Goal: Task Accomplishment & Management: Manage account settings

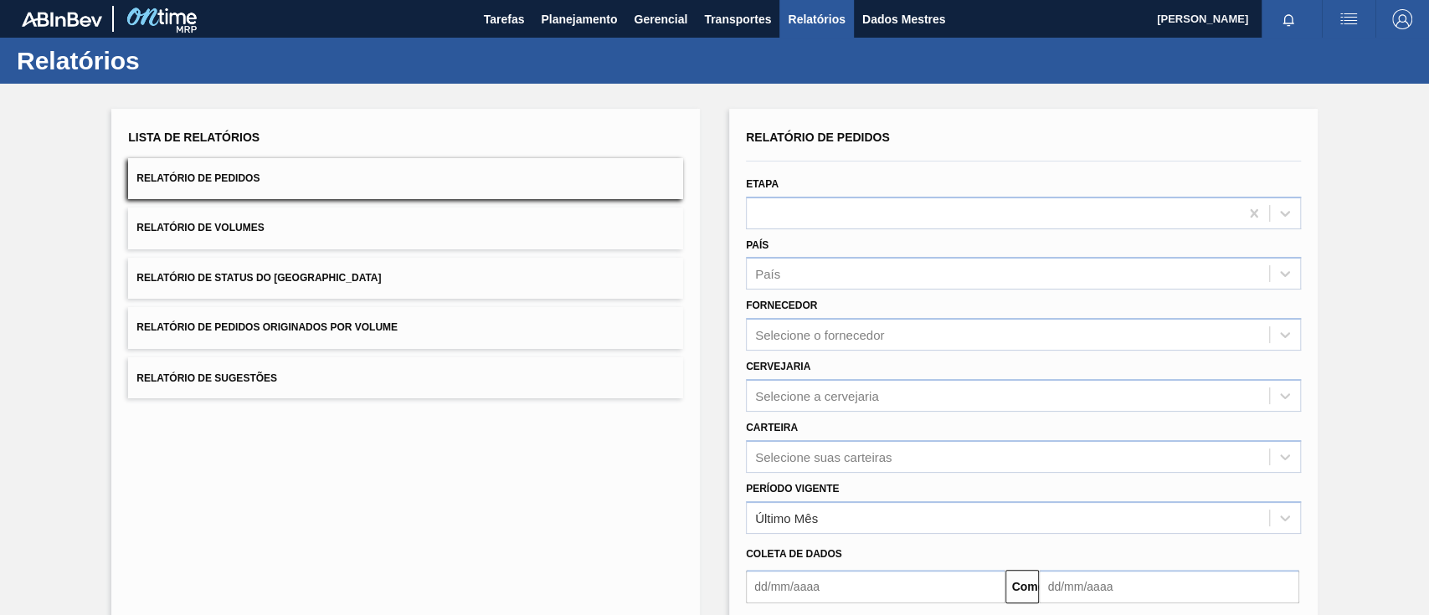
click at [338, 339] on button "Relatório de Pedidos Originados por Volume" at bounding box center [405, 327] width 555 height 41
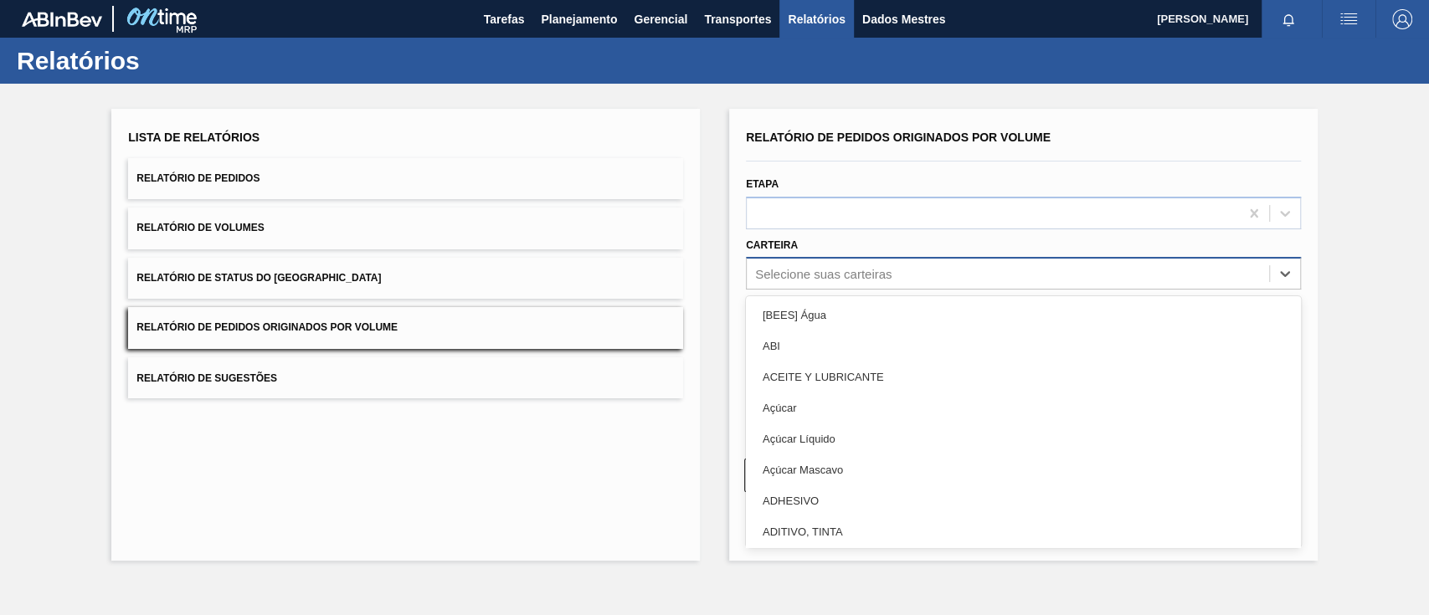
click at [982, 270] on div "Selecione suas carteiras" at bounding box center [1008, 274] width 522 height 24
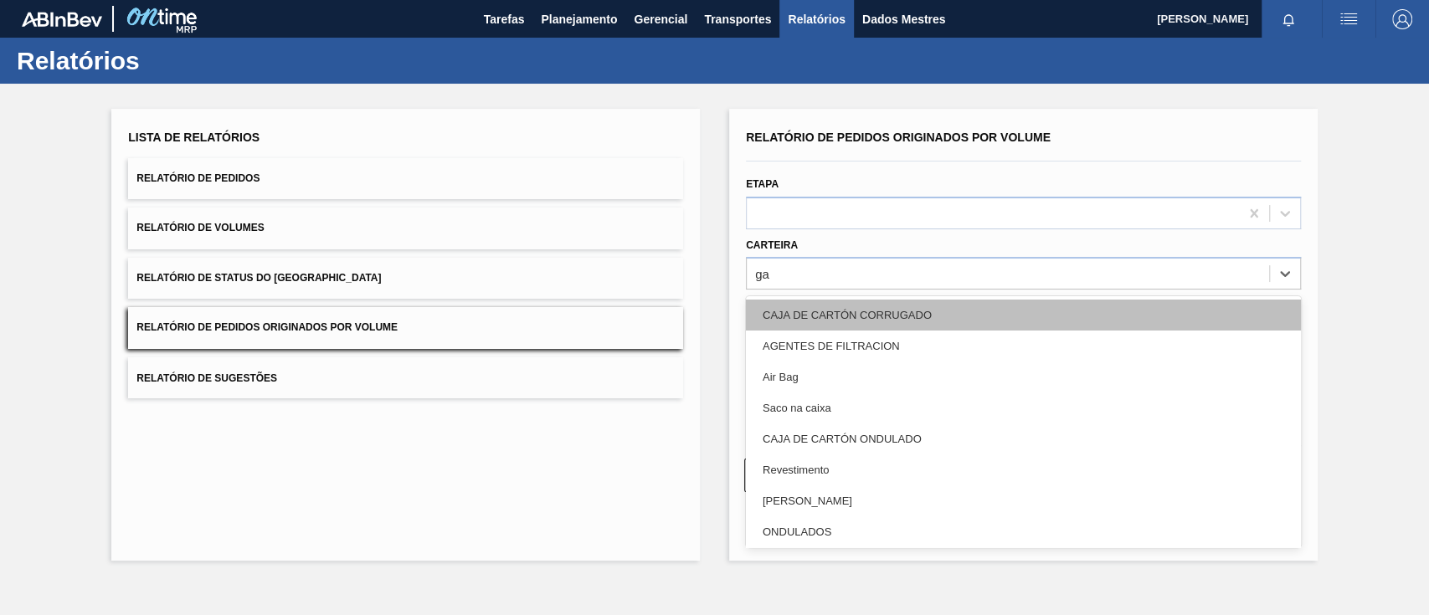
type input "gar"
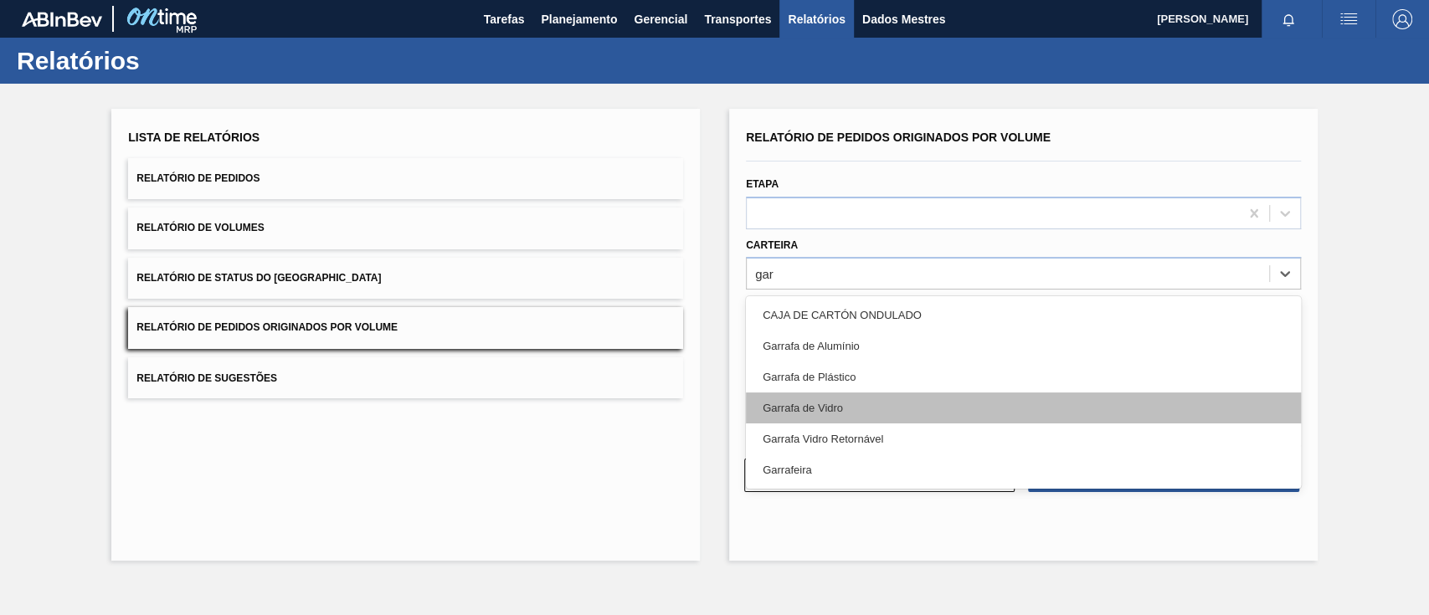
click at [822, 407] on font "Garrafa de Vidro" at bounding box center [802, 408] width 80 height 13
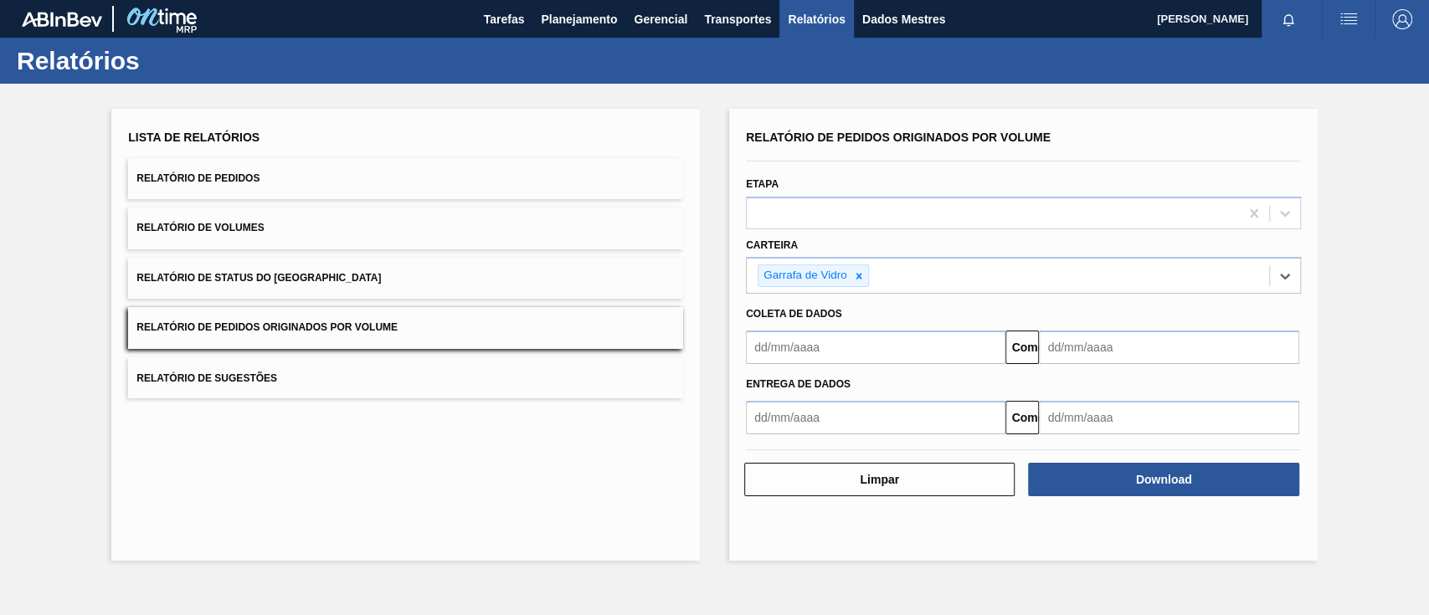
click at [834, 343] on input "text" at bounding box center [875, 347] width 259 height 33
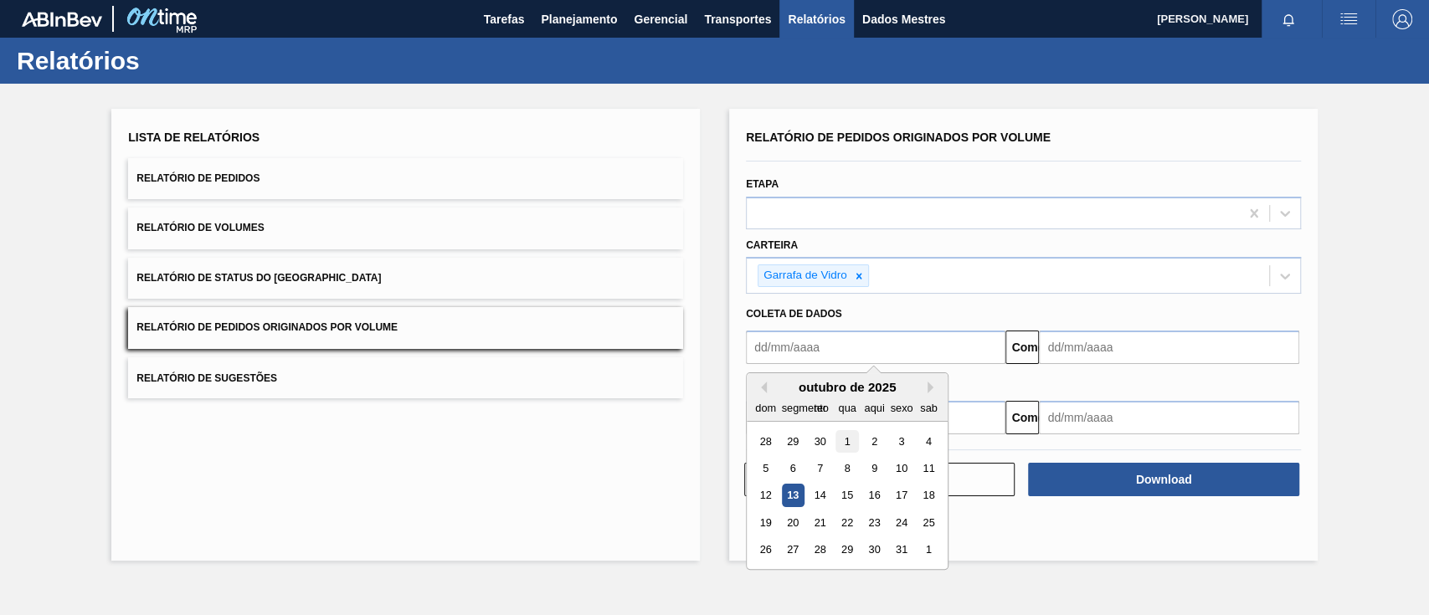
click at [844, 436] on font "1" at bounding box center [847, 441] width 6 height 13
type input "[DATE]"
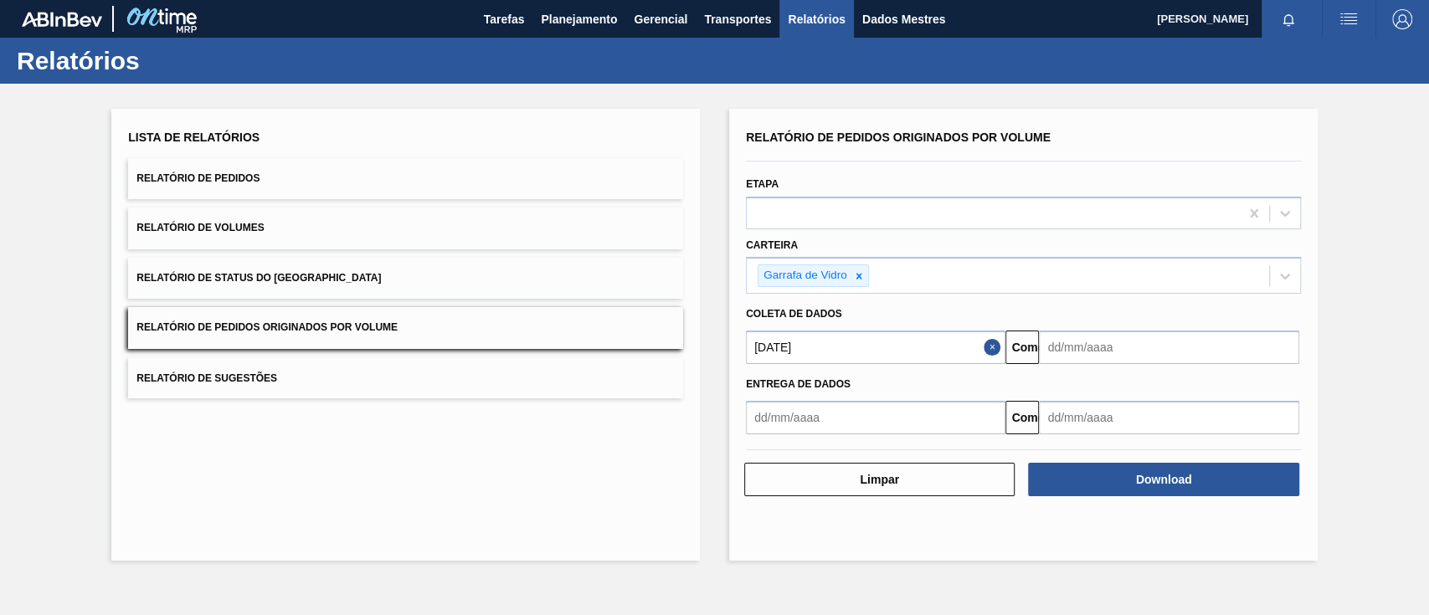
click at [1071, 333] on input "text" at bounding box center [1168, 347] width 259 height 33
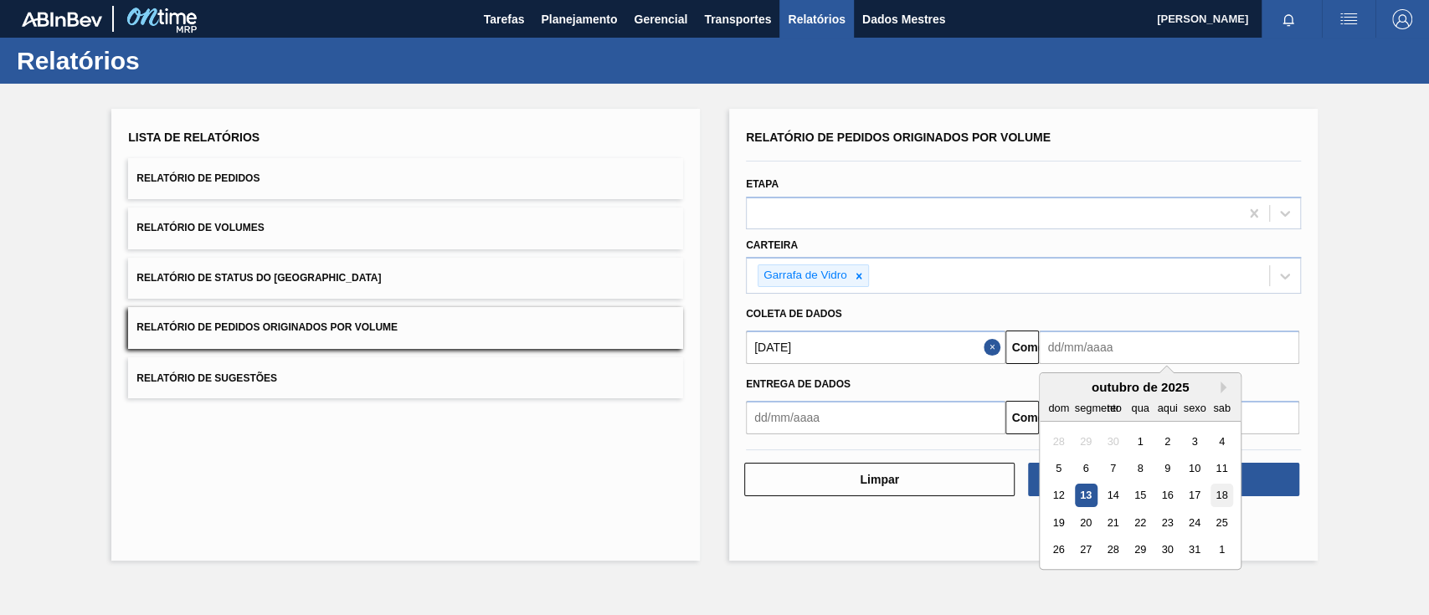
click at [1071, 460] on font "18" at bounding box center [1222, 496] width 12 height 13
type input "[DATE]"
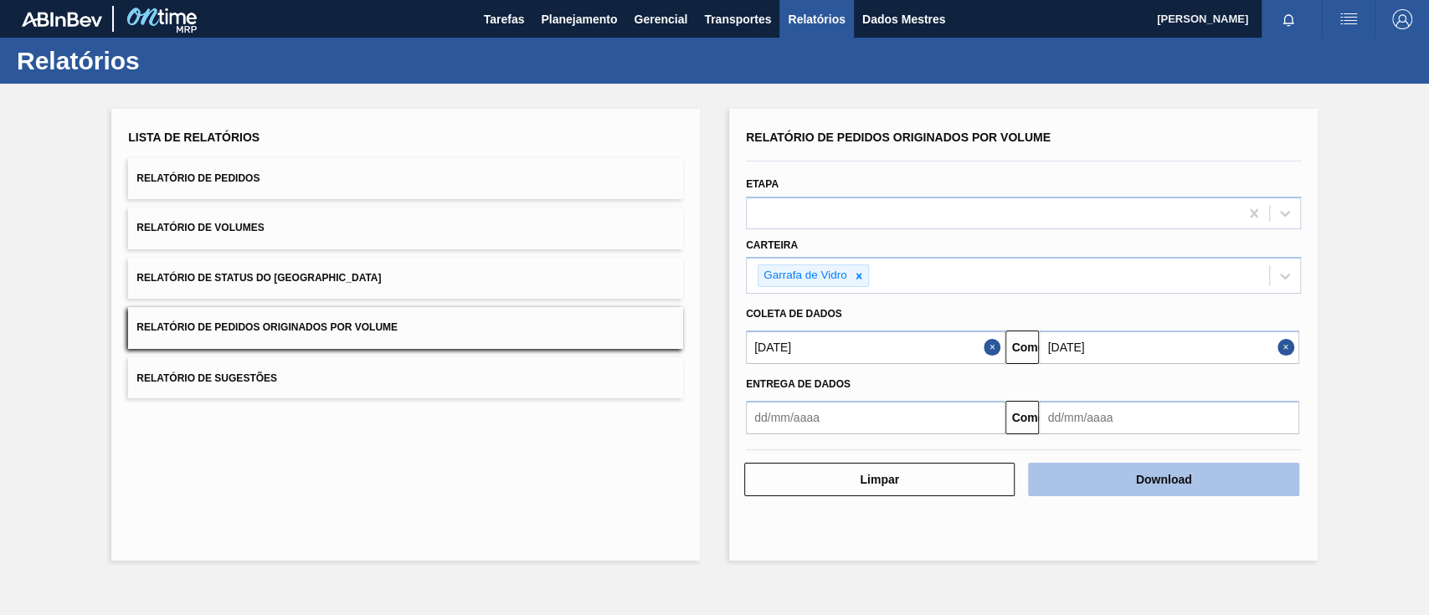
click at [1071, 460] on button "Download" at bounding box center [1163, 479] width 270 height 33
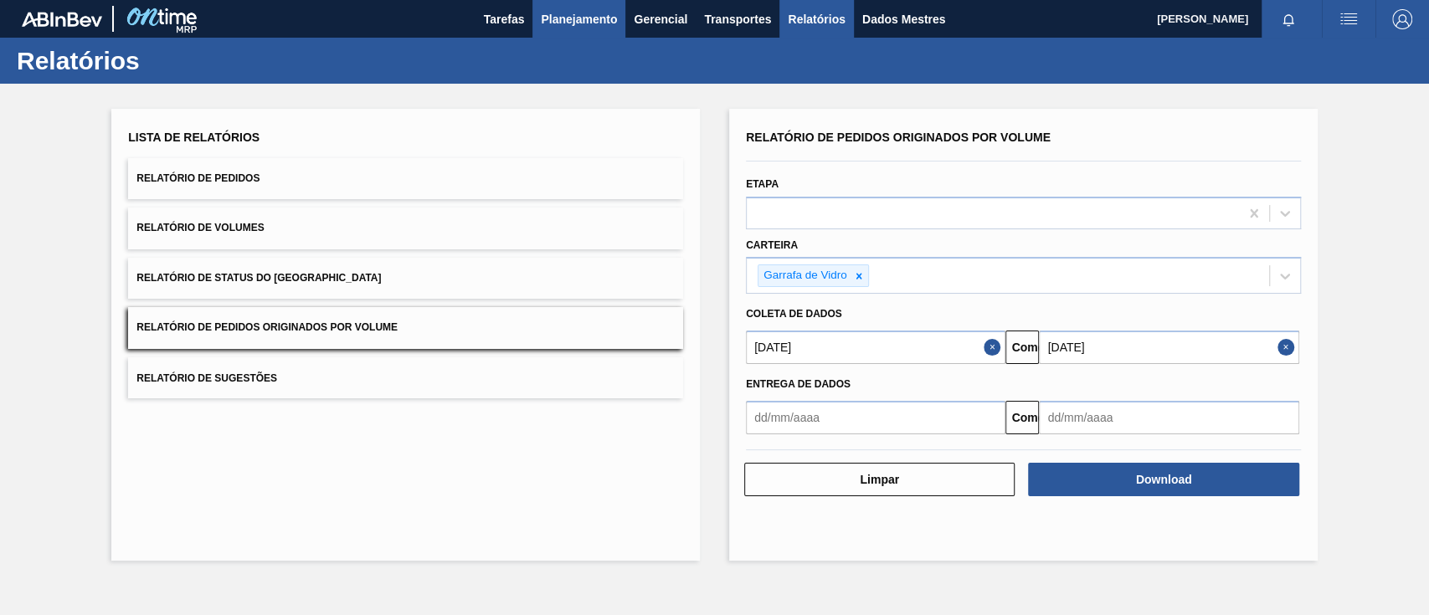
click at [553, 17] on font "Planejamento" at bounding box center [579, 19] width 76 height 13
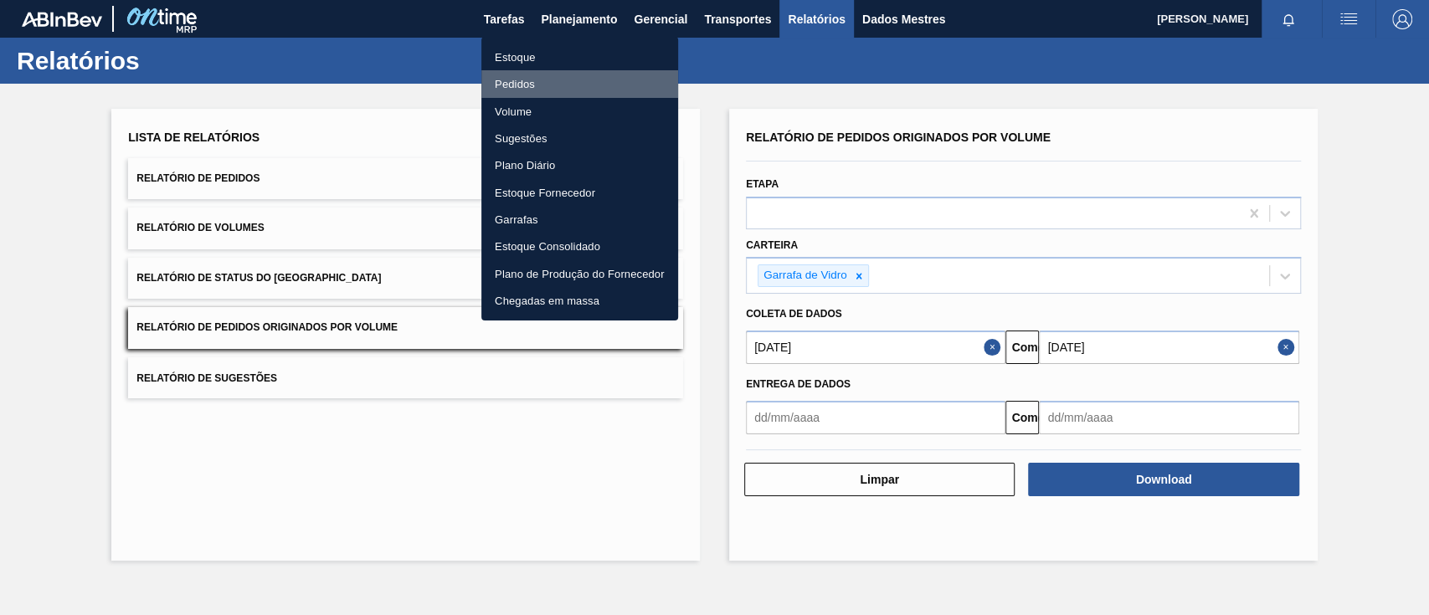
click at [526, 78] on font "Pedidos" at bounding box center [515, 84] width 40 height 13
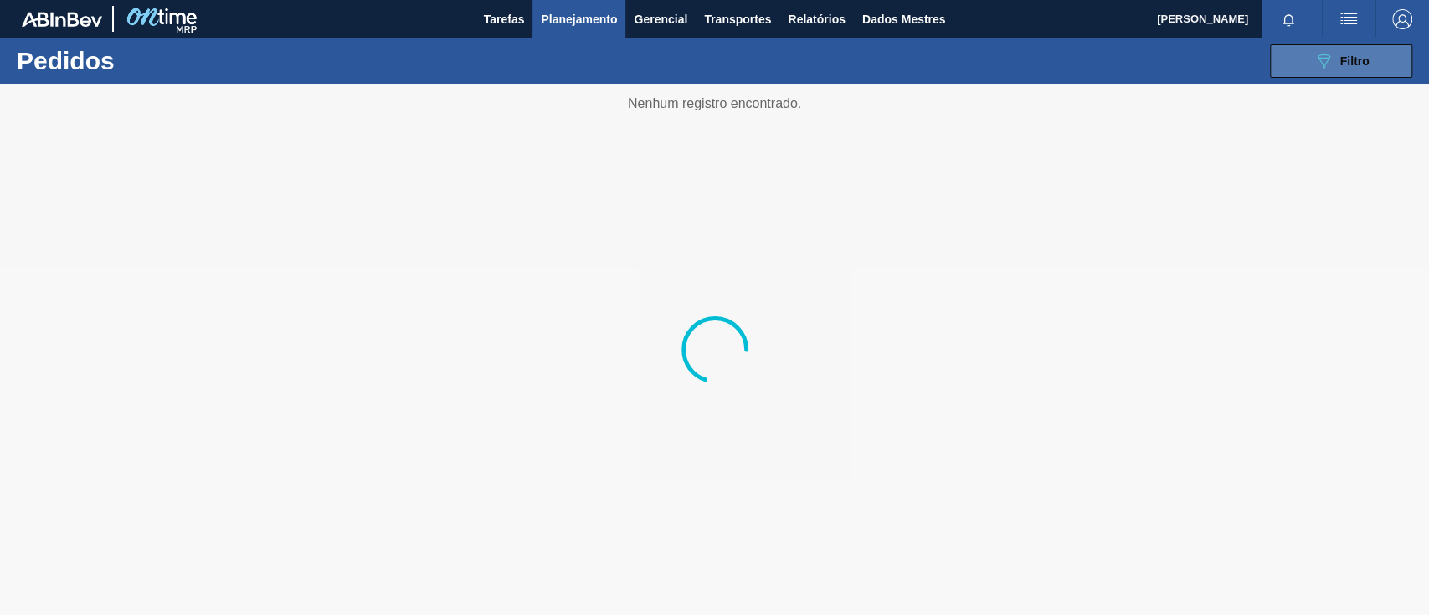
click at [1071, 52] on icon "089F7B8B-B2A5-4AFE-B5C0-19BA573D28AC" at bounding box center [1323, 61] width 20 height 20
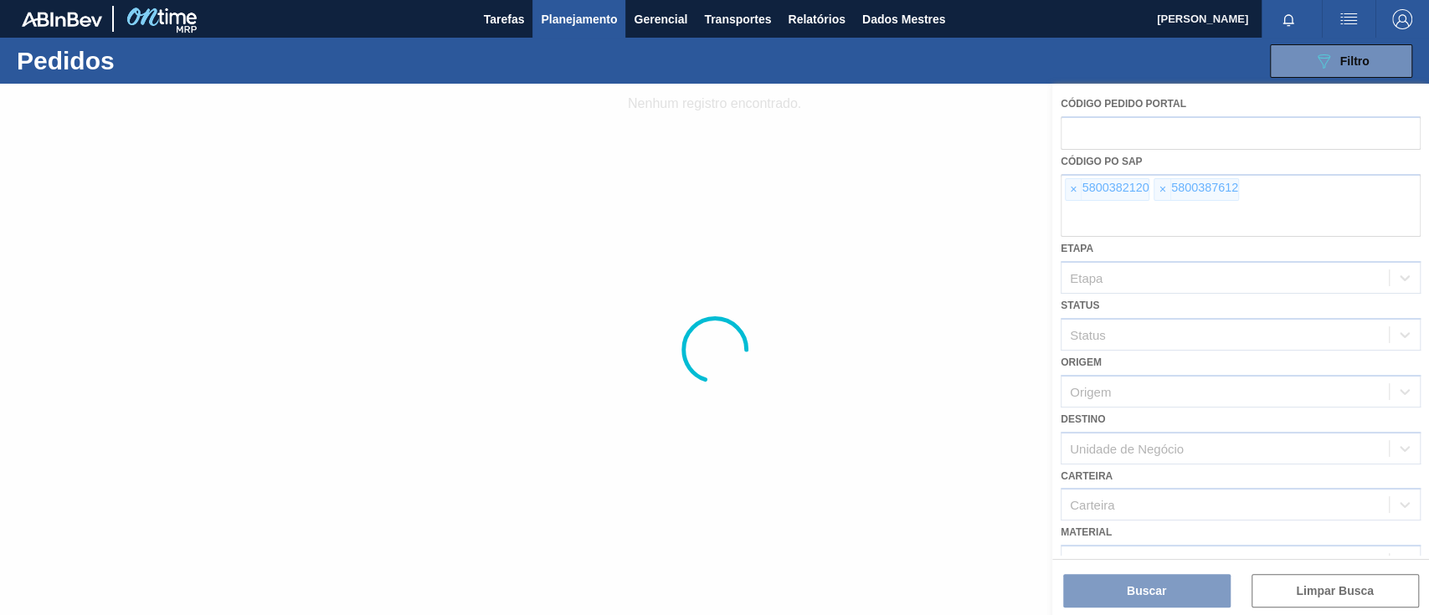
click at [1071, 188] on div at bounding box center [714, 349] width 1429 height 531
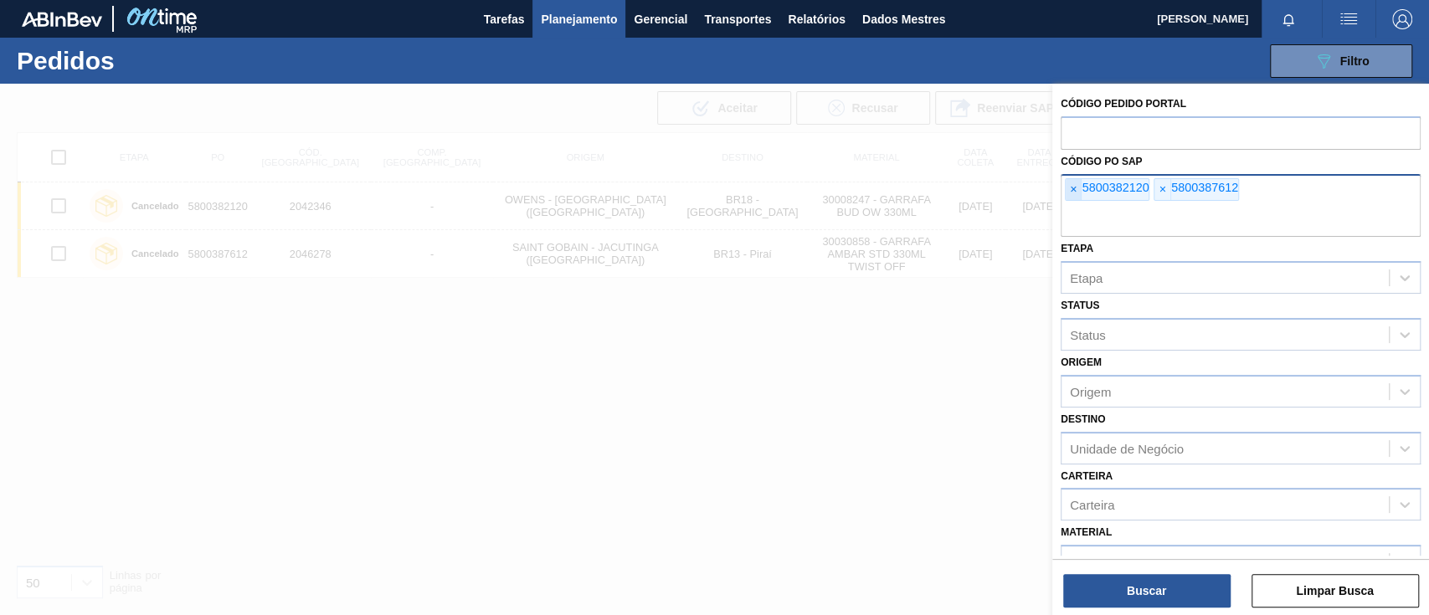
click at [1071, 189] on span "×" at bounding box center [1073, 190] width 16 height 22
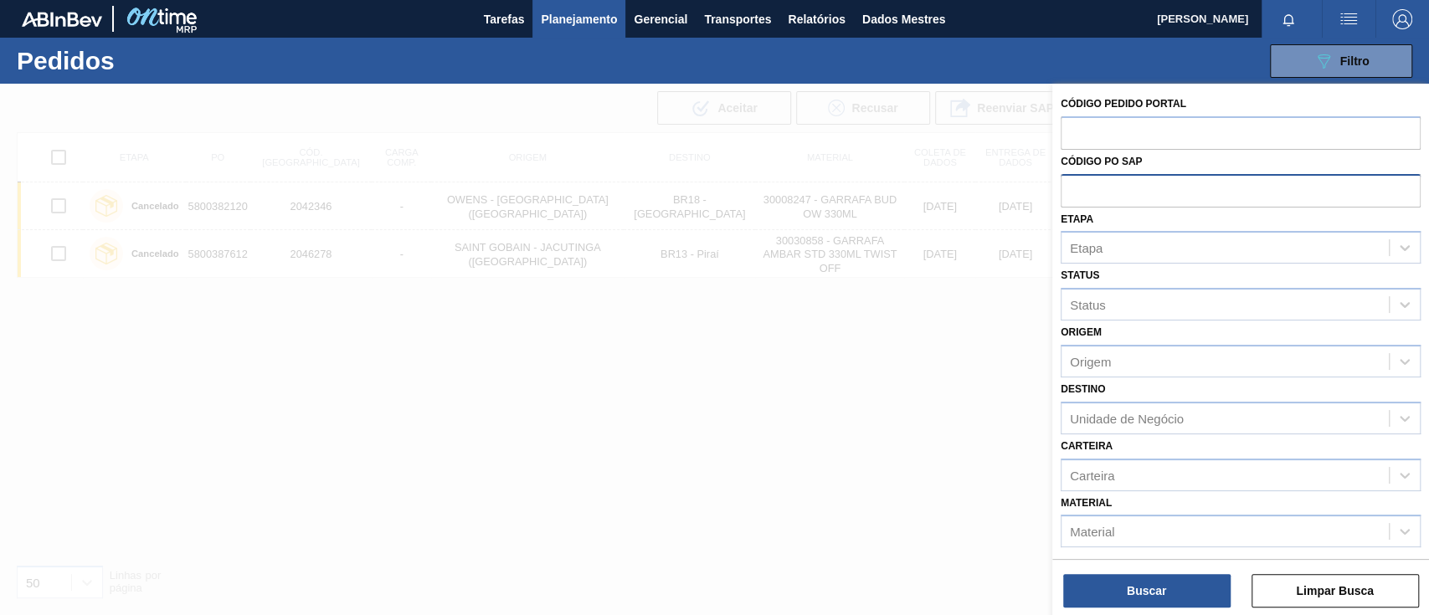
paste input "text"
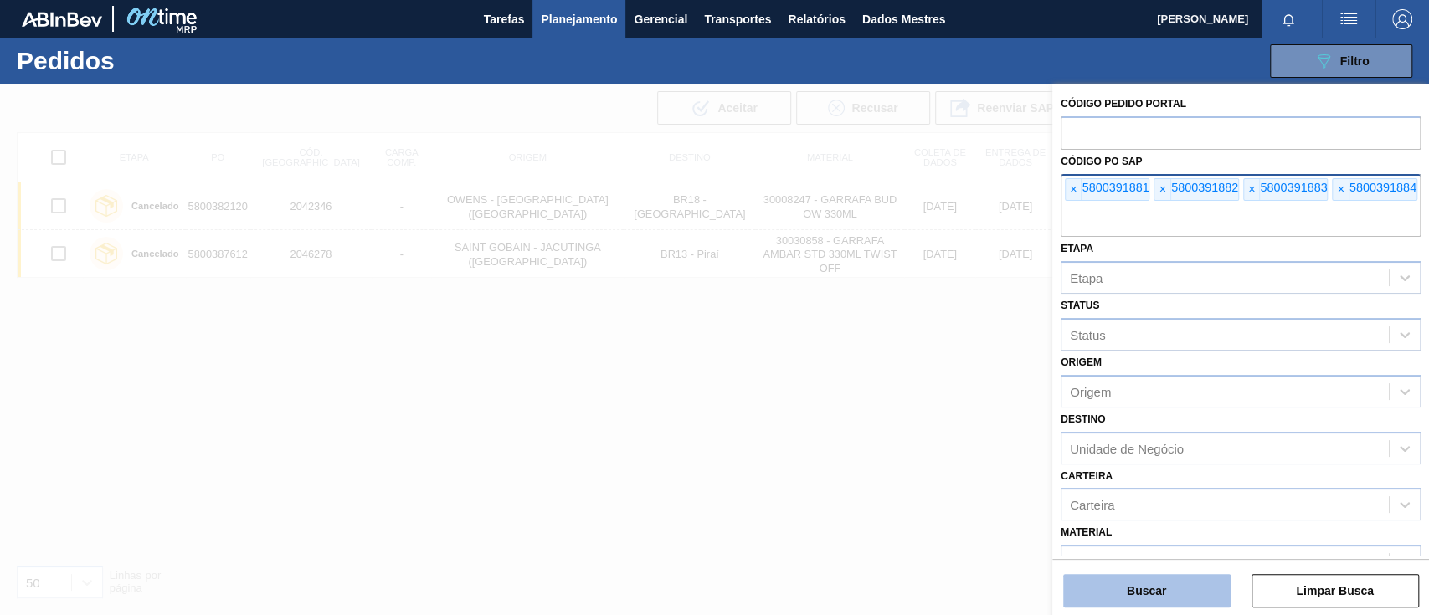
click at [1071, 460] on font "Buscar" at bounding box center [1146, 590] width 39 height 13
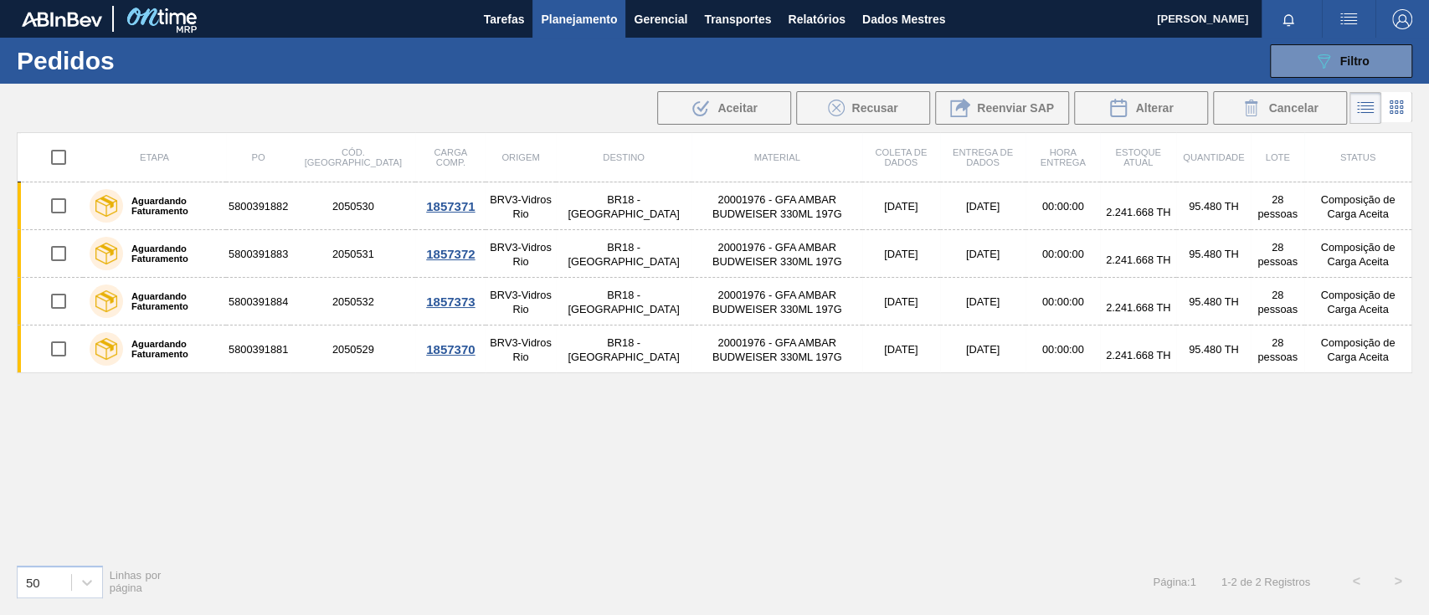
click at [60, 158] on input "checkbox" at bounding box center [58, 157] width 35 height 35
checkbox input "true"
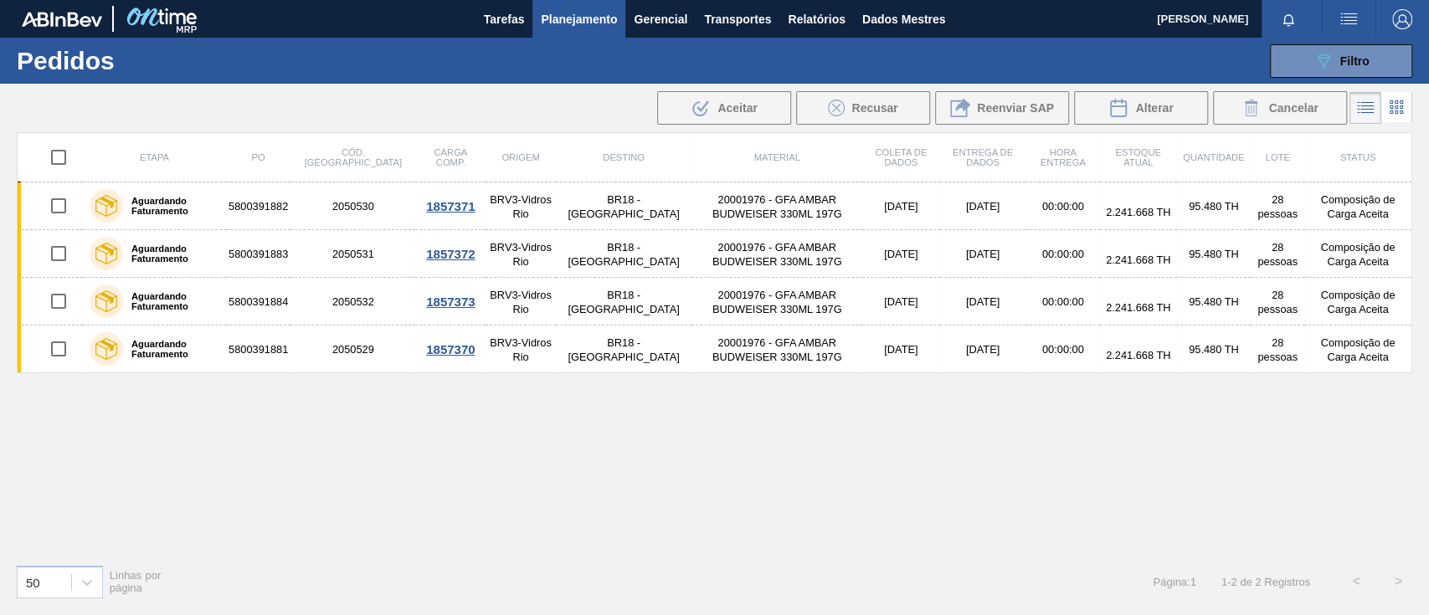
checkbox input "true"
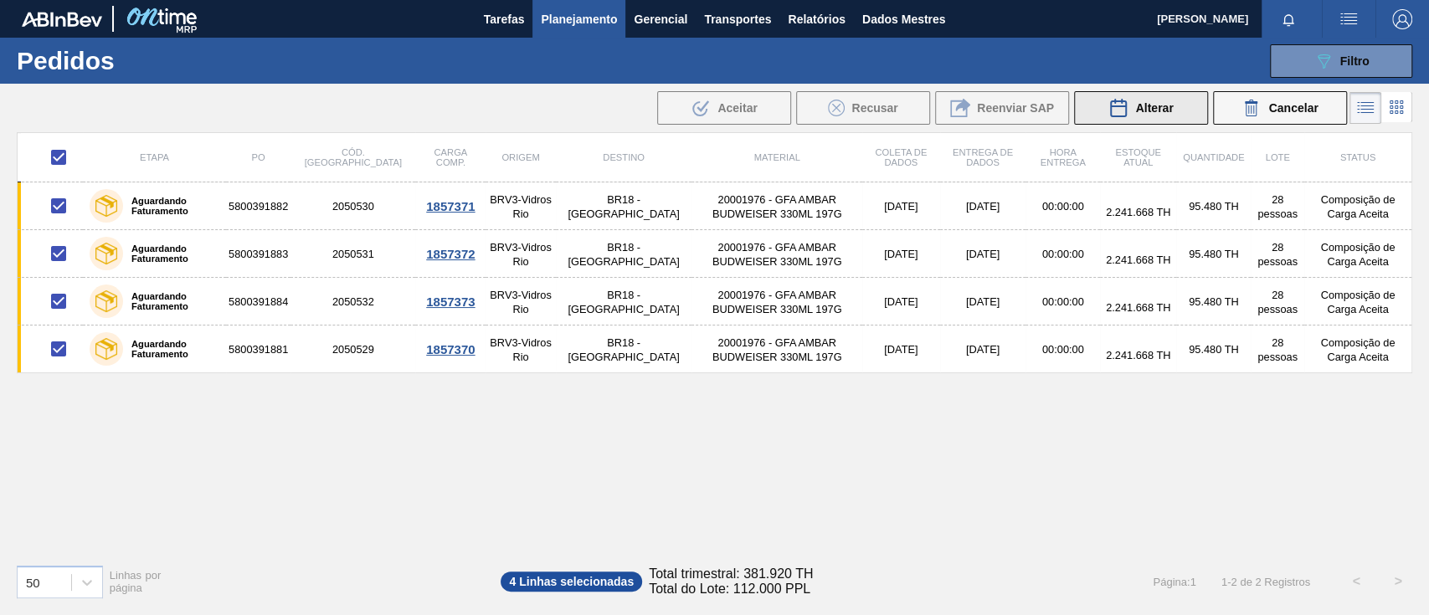
click at [1071, 100] on icon at bounding box center [1118, 108] width 15 height 17
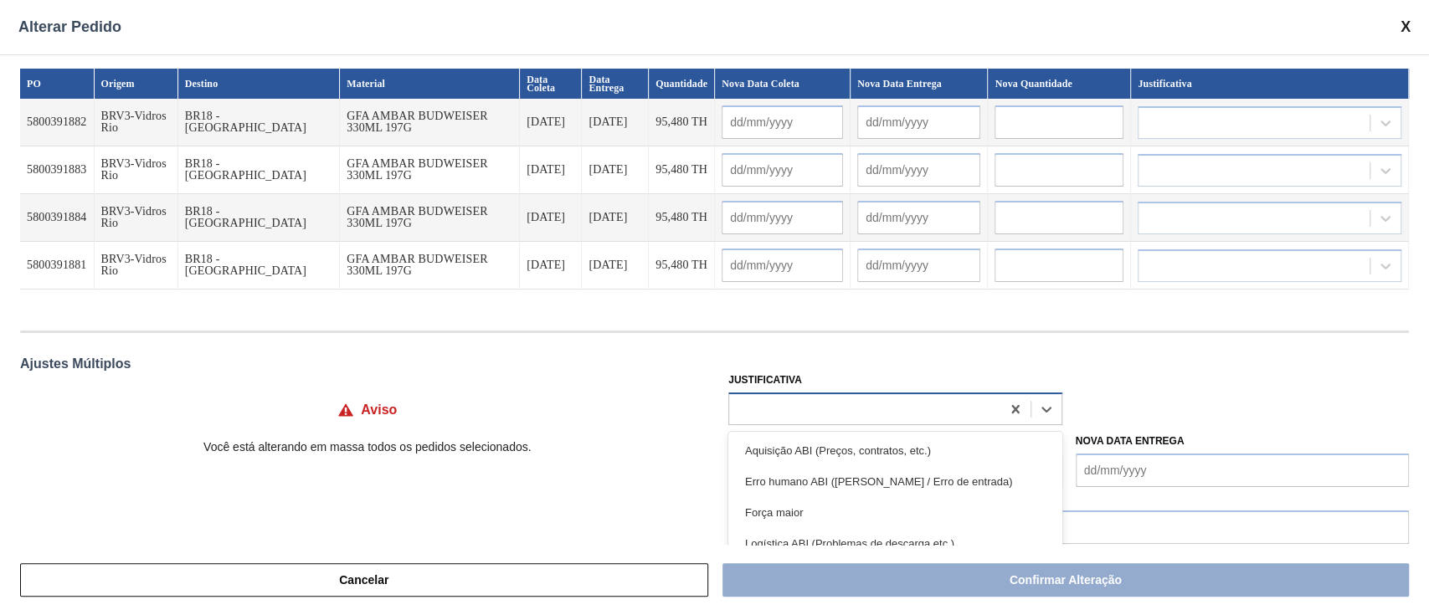
click at [801, 403] on div at bounding box center [864, 409] width 270 height 24
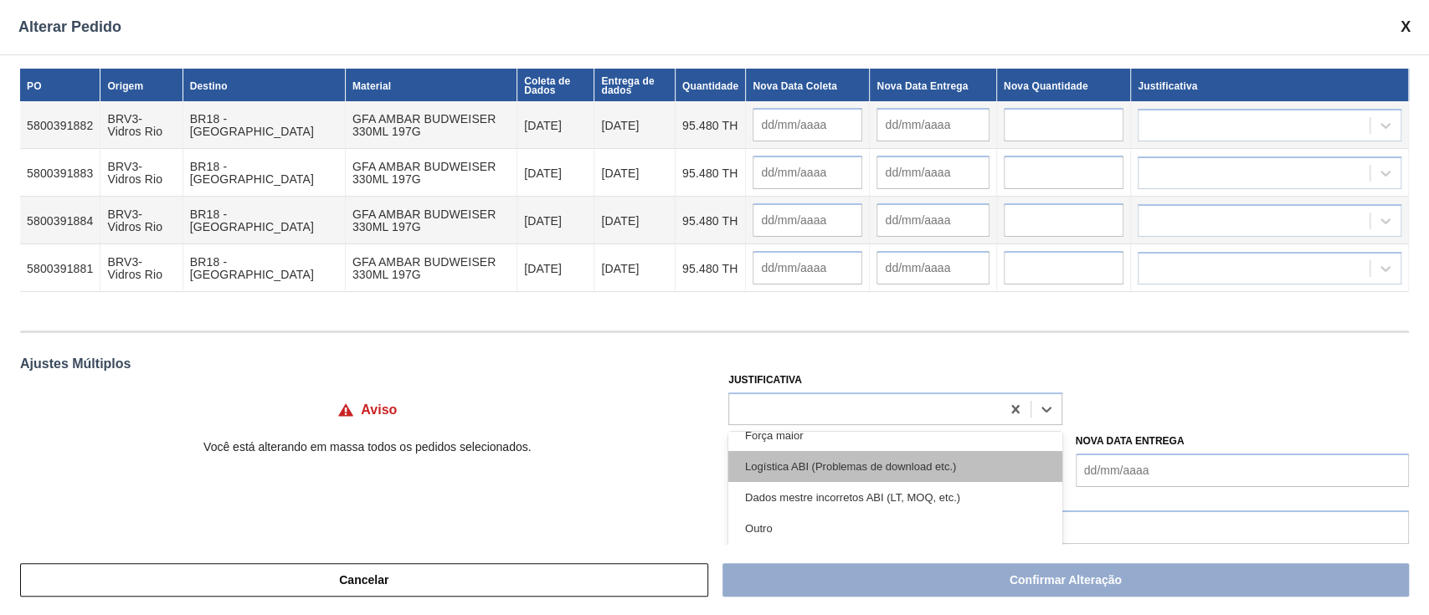
scroll to position [111, 0]
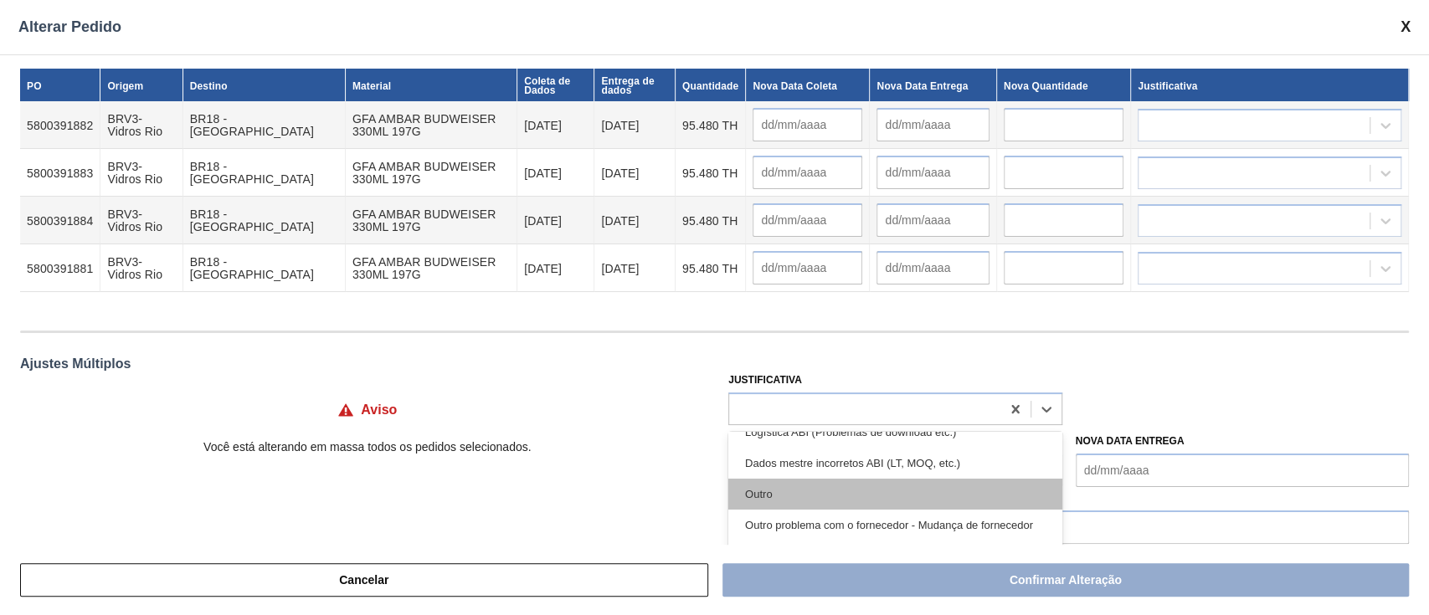
click at [788, 460] on div "Outro" at bounding box center [894, 494] width 333 height 31
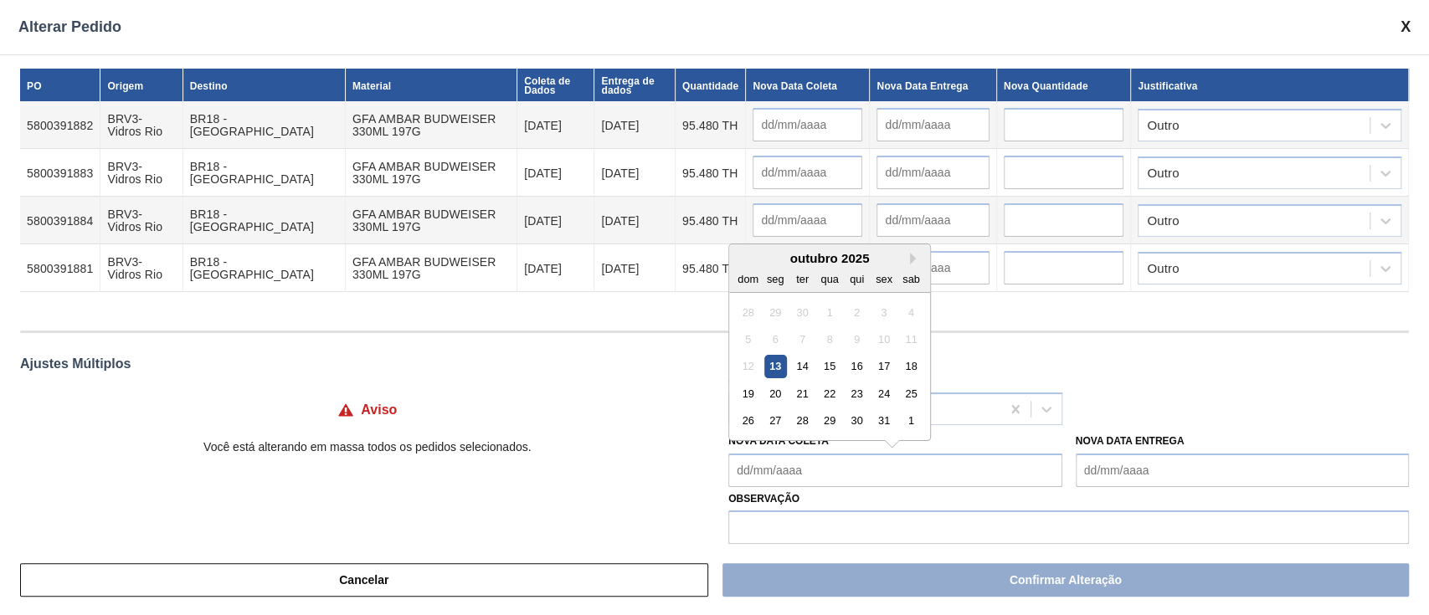
click at [768, 460] on Coleta "Nova Data Coleta" at bounding box center [894, 470] width 333 height 33
click at [770, 392] on font "20" at bounding box center [775, 394] width 12 height 13
type Coleta "[DATE]"
type input "[DATE]"
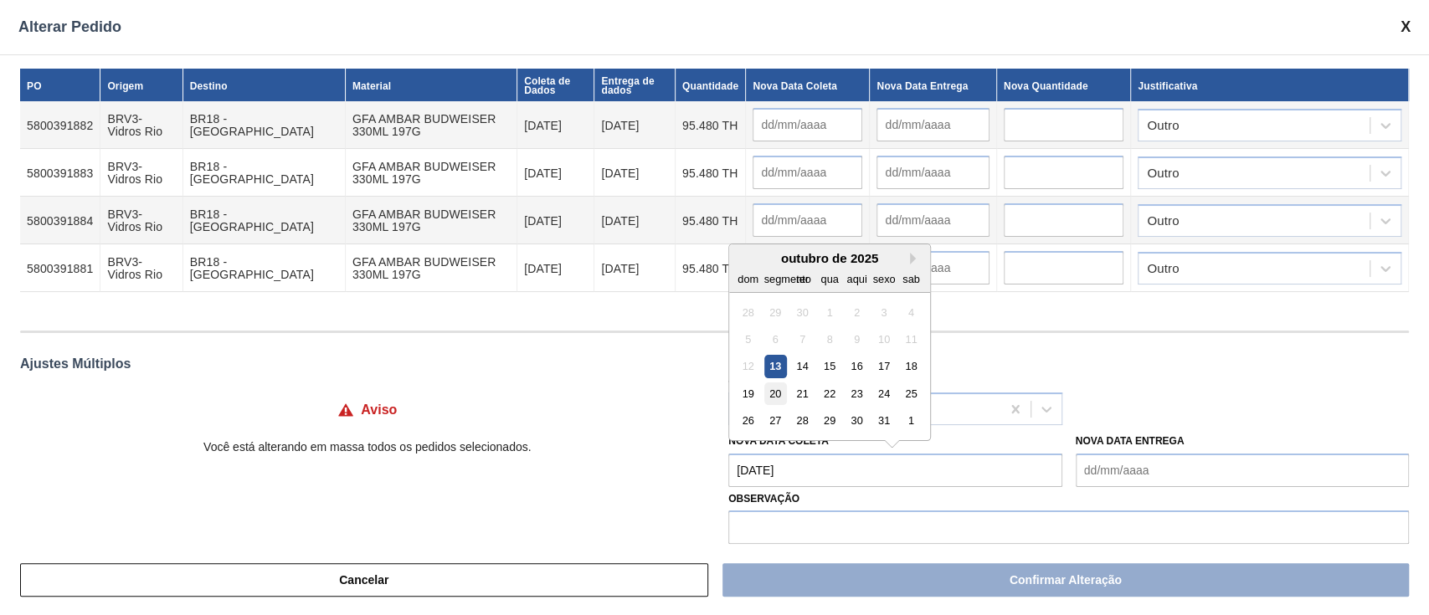
type input "[DATE]"
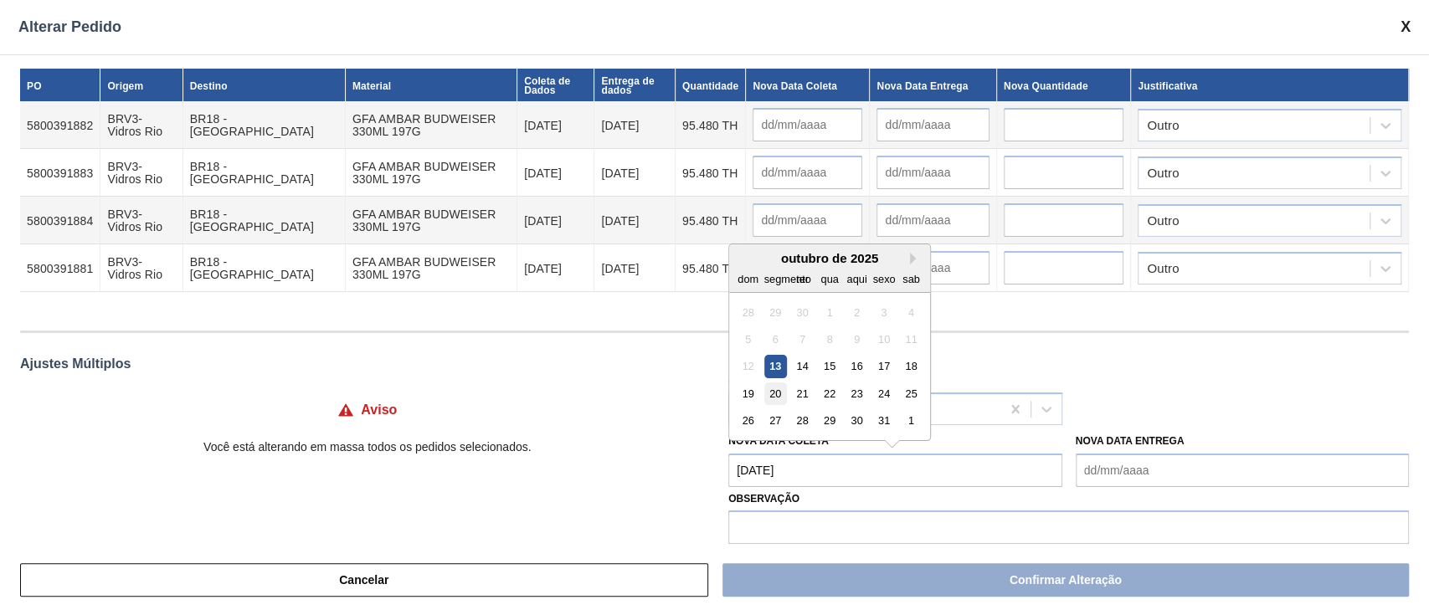
type input "[DATE]"
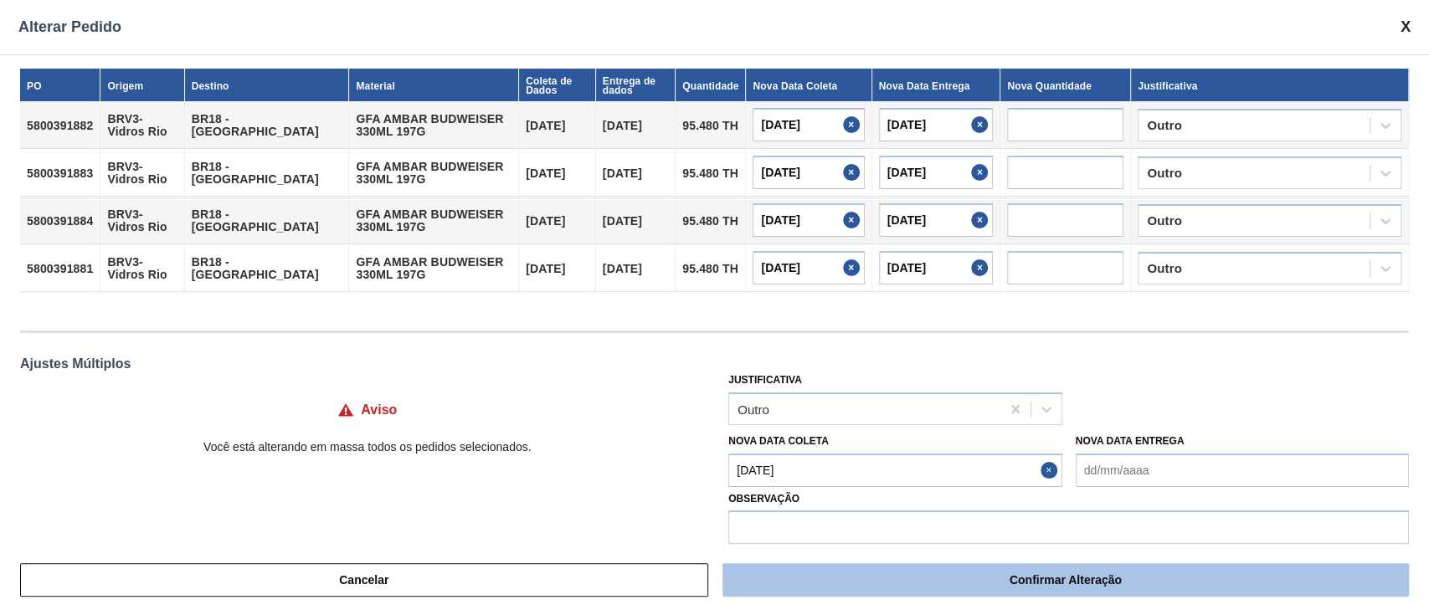
click at [975, 460] on button "Confirmar Alteração" at bounding box center [1065, 579] width 686 height 33
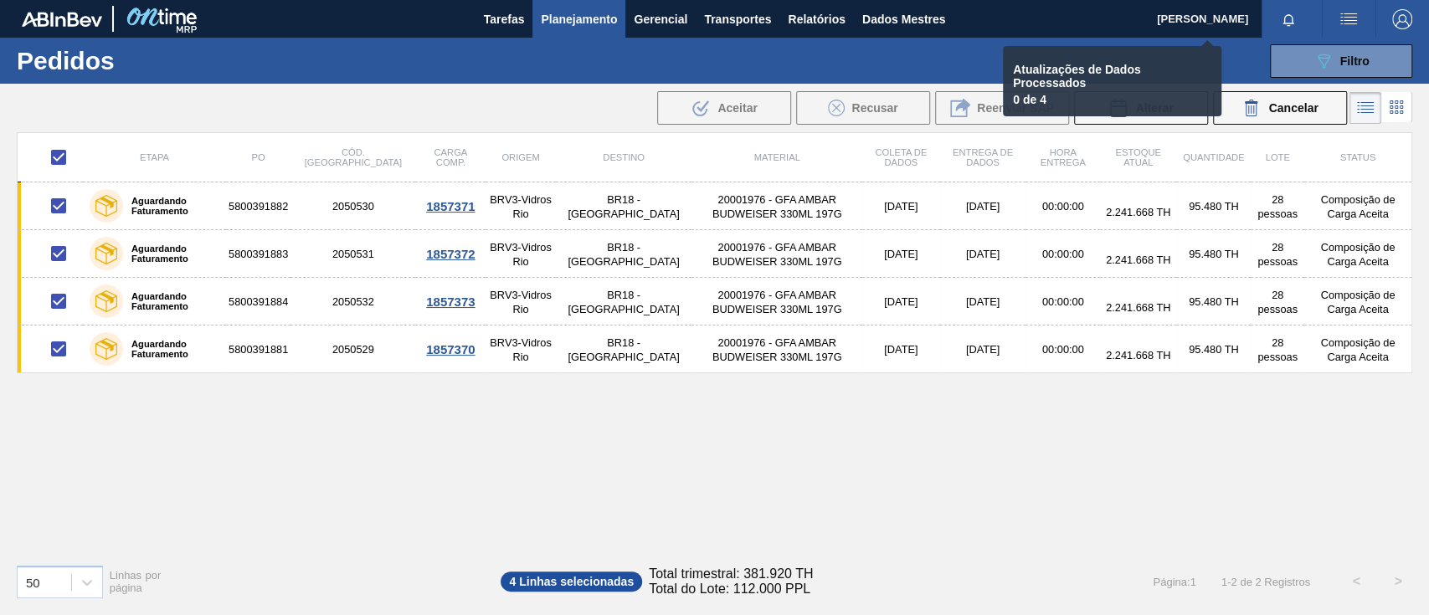
checkbox input "false"
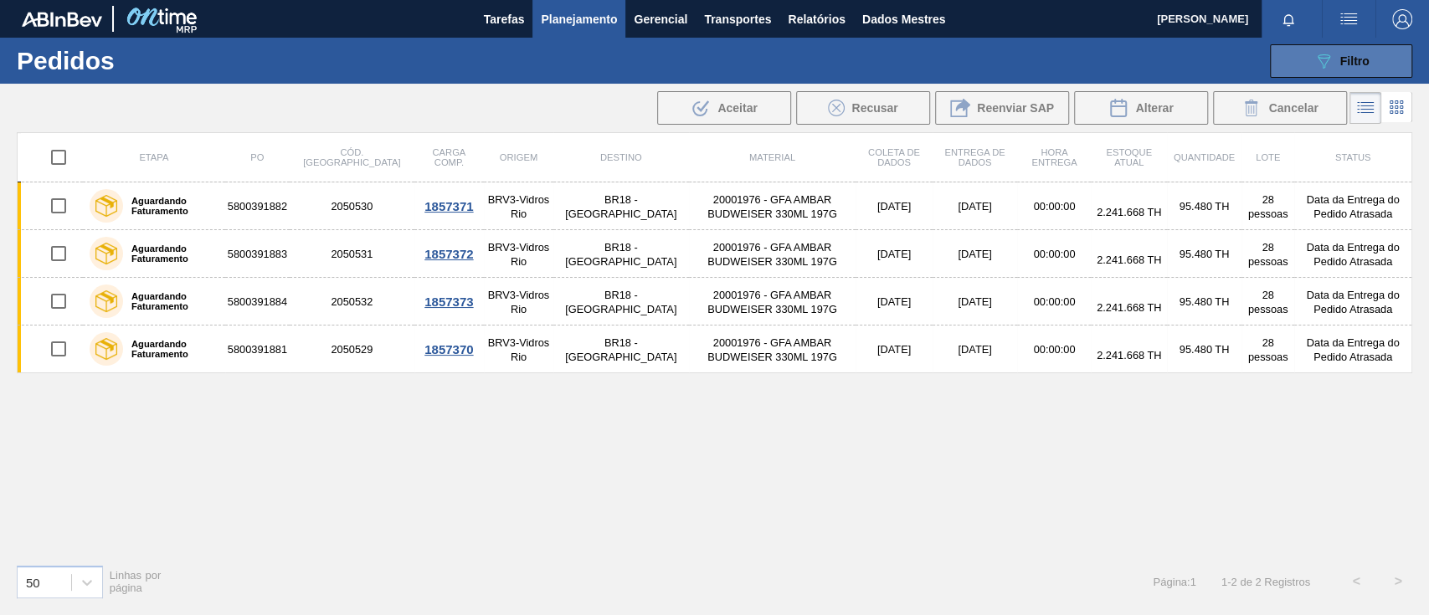
click at [1071, 69] on div "089F7B8B-B2A5-4AFE-B5C0-19BA573D28AC Filtro" at bounding box center [1341, 61] width 56 height 20
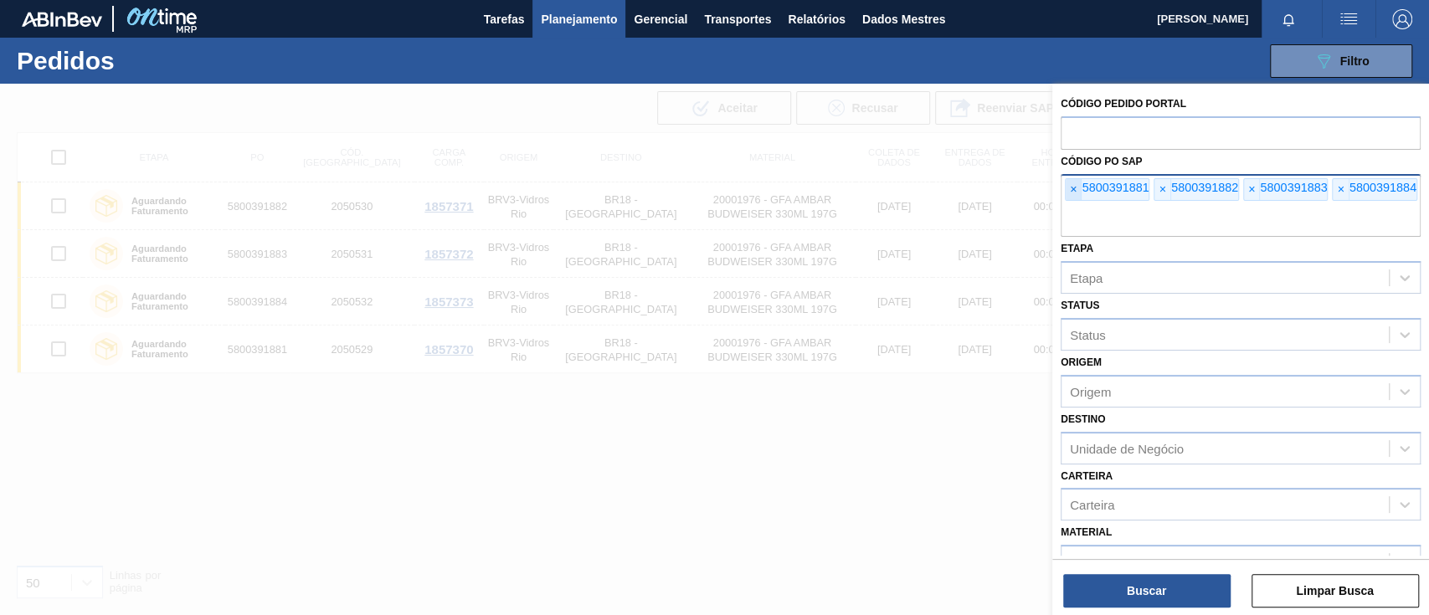
click at [1071, 191] on font "×" at bounding box center [1073, 188] width 7 height 13
click at [1071, 205] on input "text" at bounding box center [1240, 221] width 360 height 32
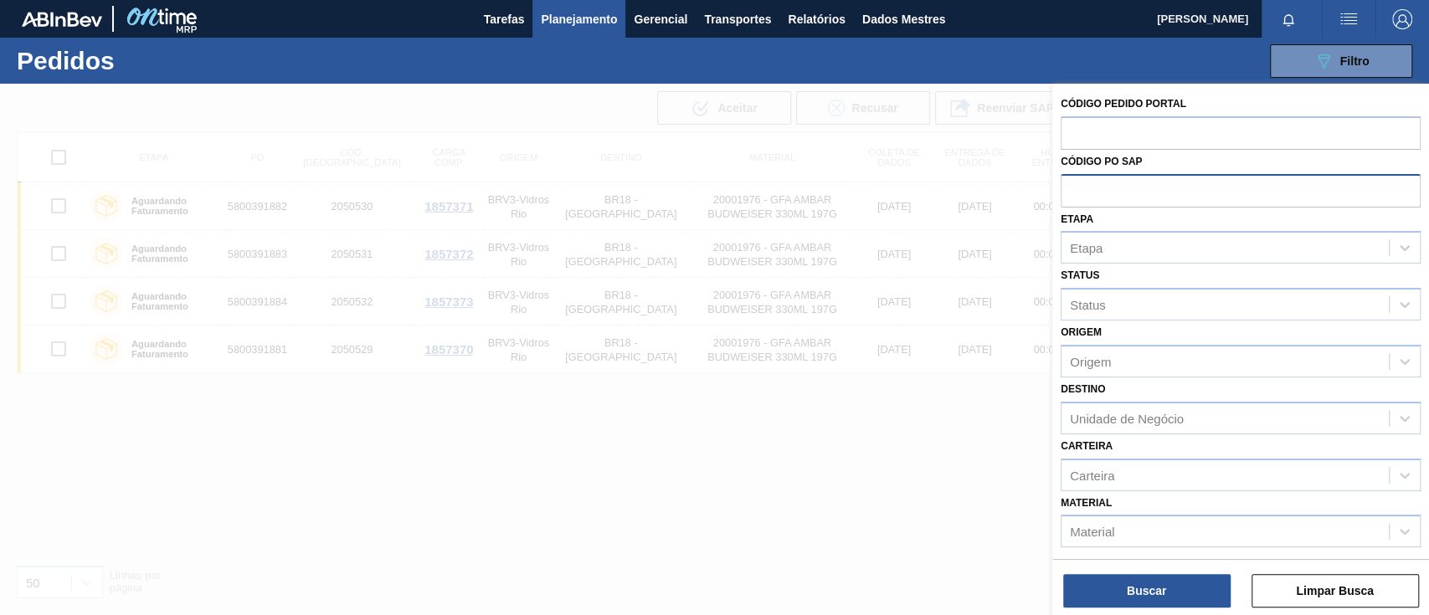
paste input "text"
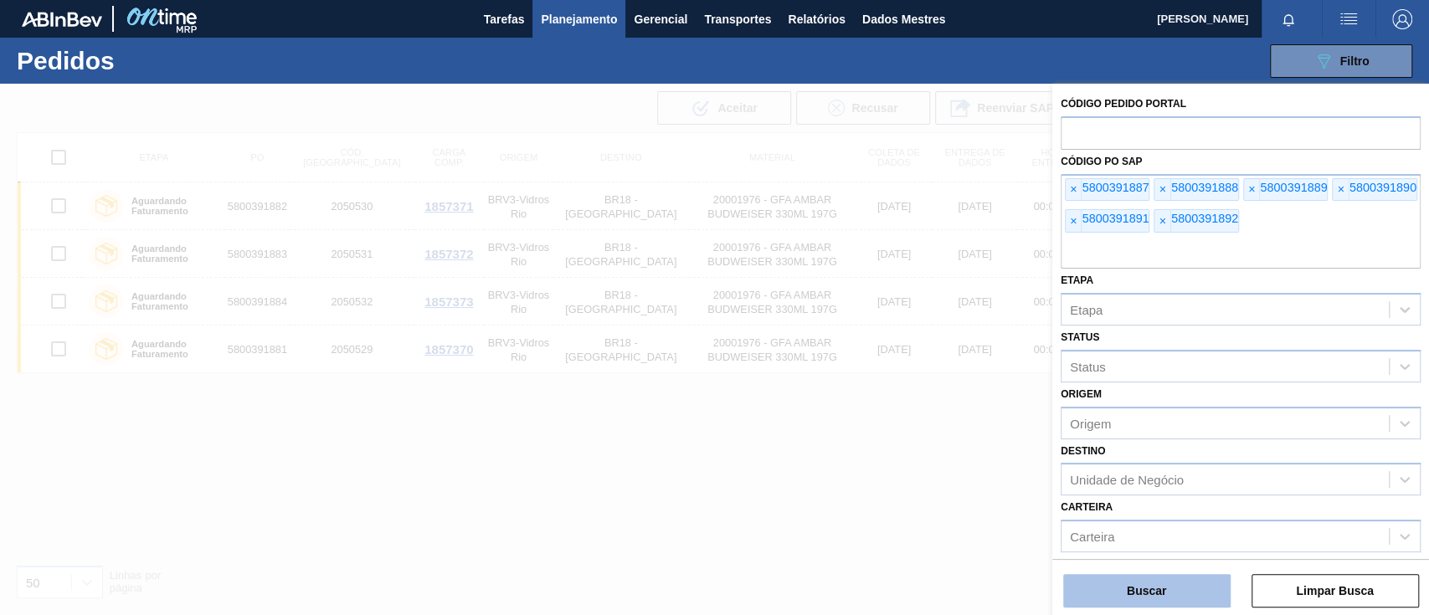
click at [1071, 460] on font "Buscar" at bounding box center [1146, 590] width 39 height 13
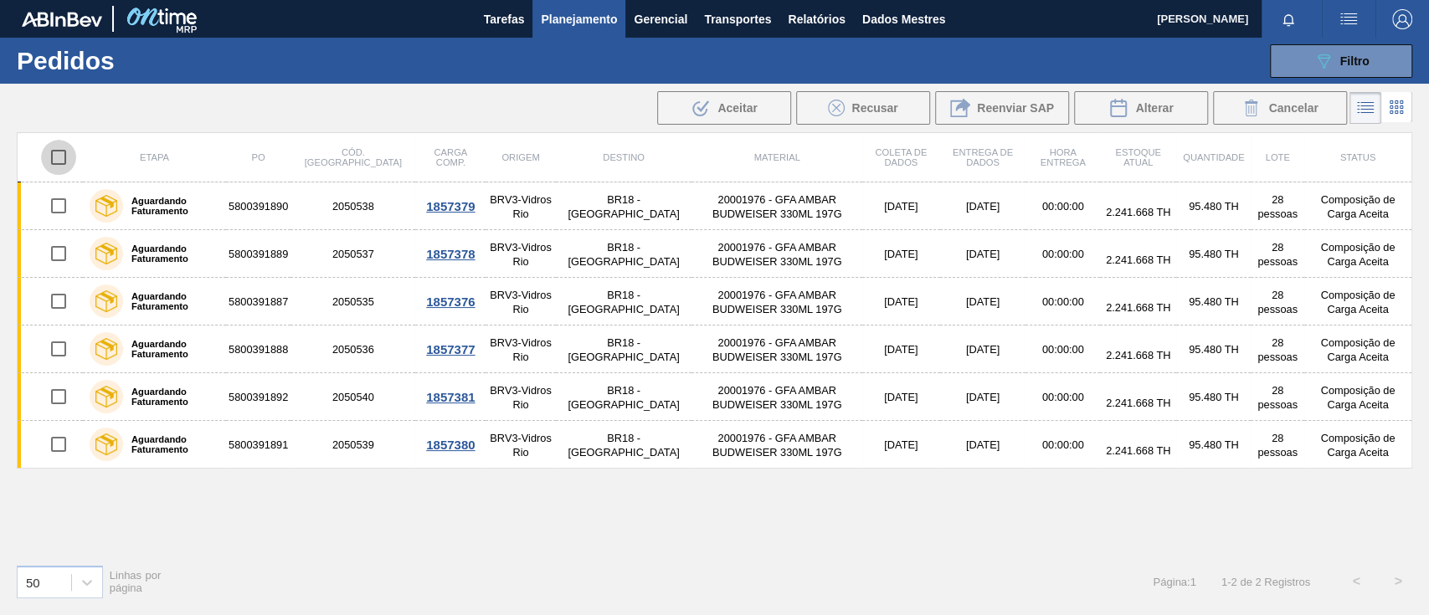
click at [59, 157] on input "checkbox" at bounding box center [58, 157] width 35 height 35
checkbox input "true"
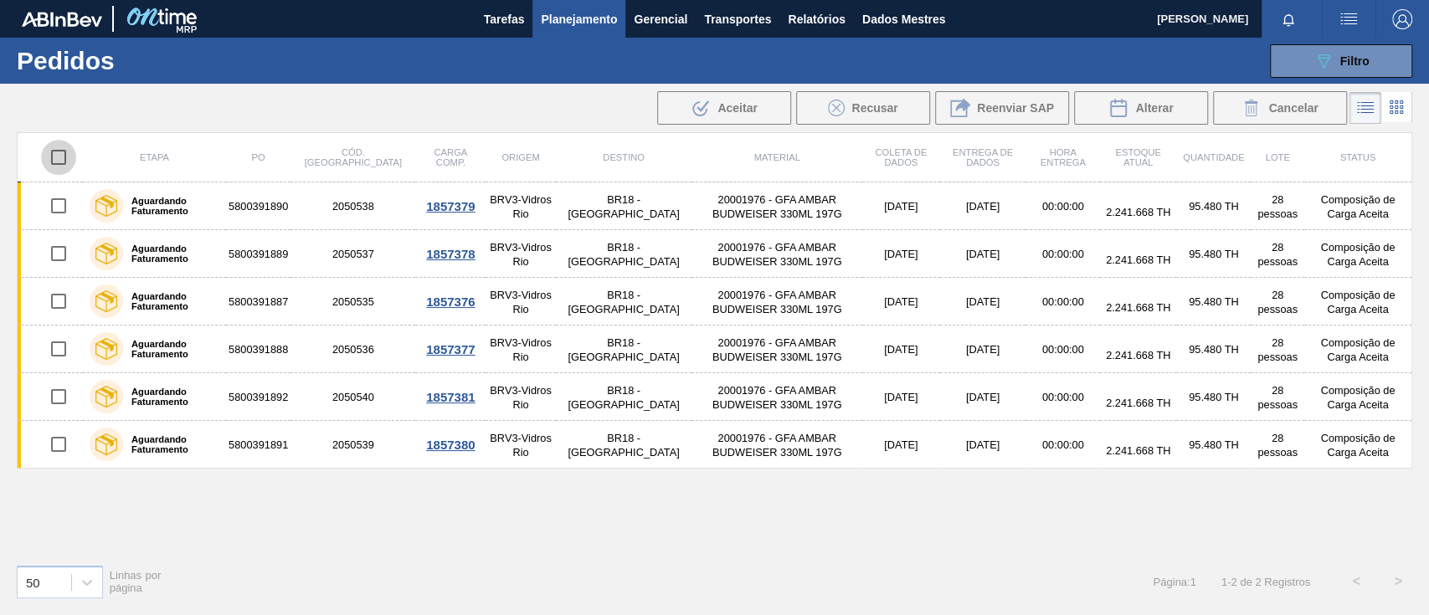
checkbox input "true"
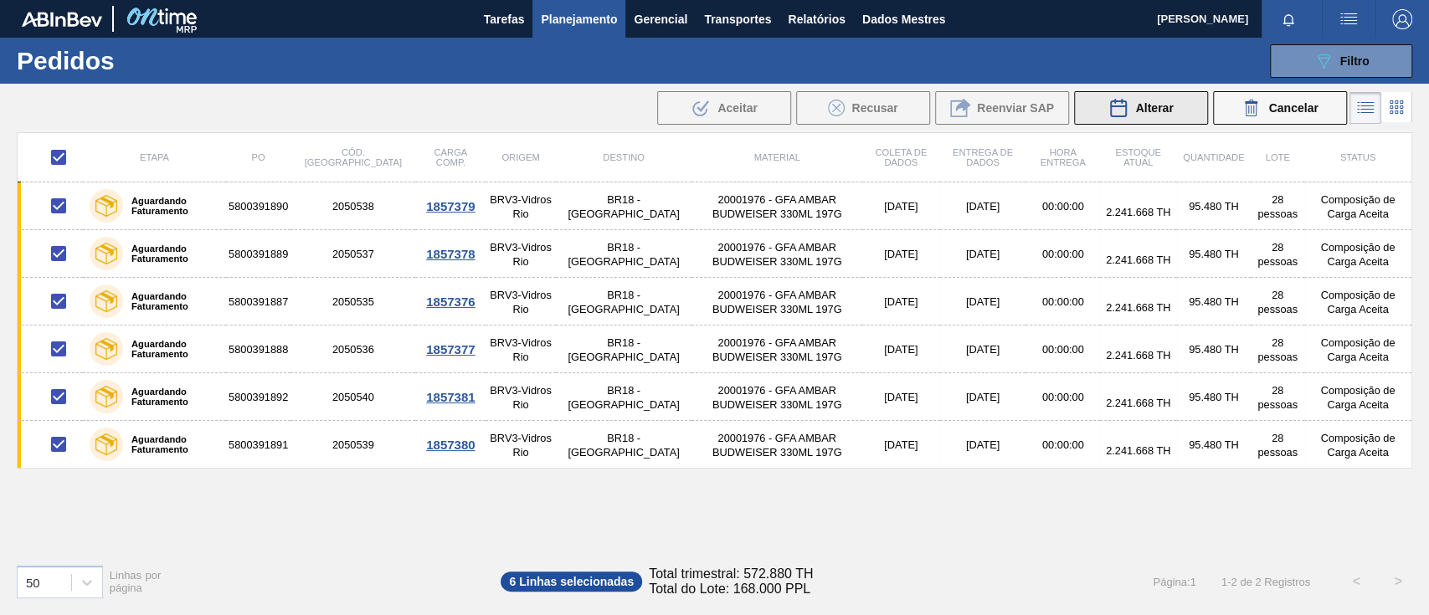
click at [1071, 107] on font "Alterar" at bounding box center [1154, 107] width 38 height 13
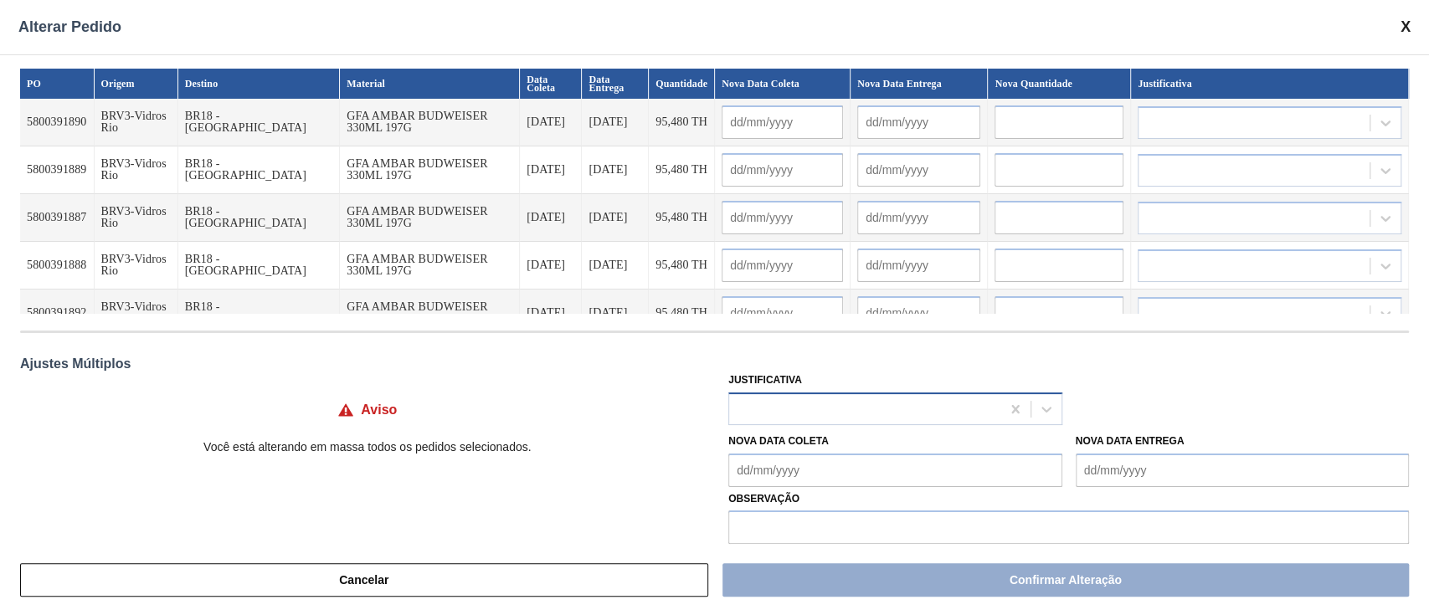
click at [830, 407] on div at bounding box center [864, 409] width 270 height 24
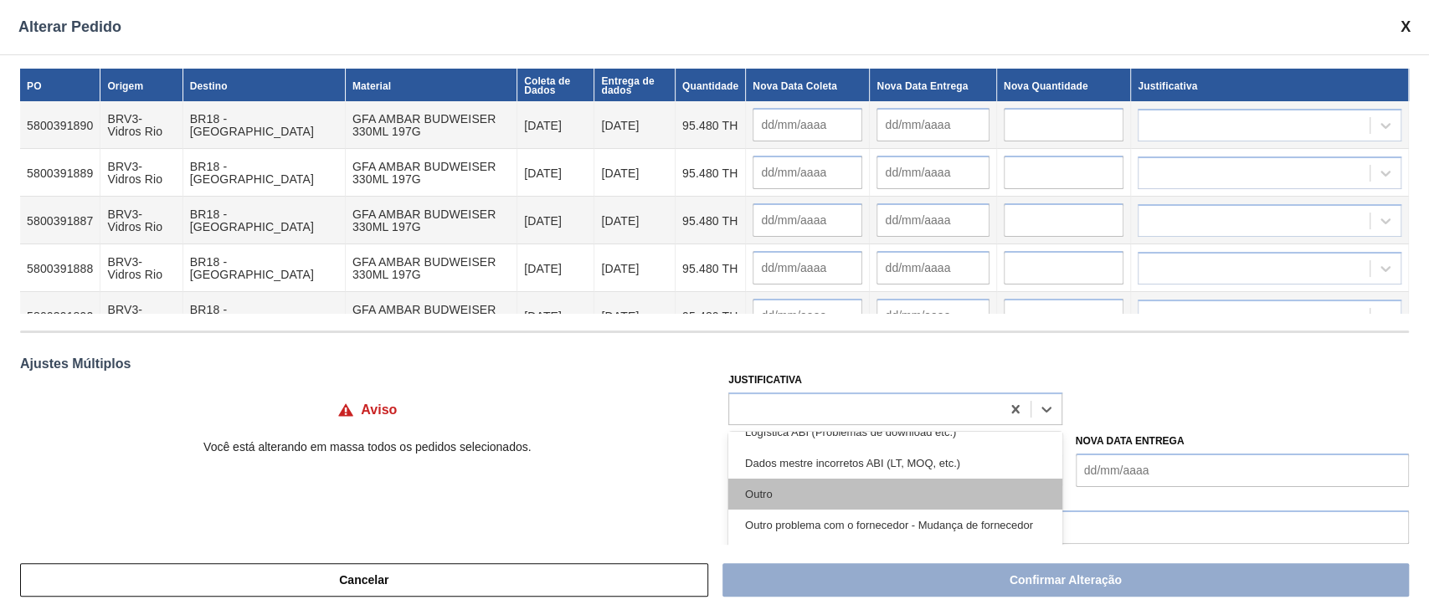
click at [805, 460] on div "Outro" at bounding box center [894, 494] width 333 height 31
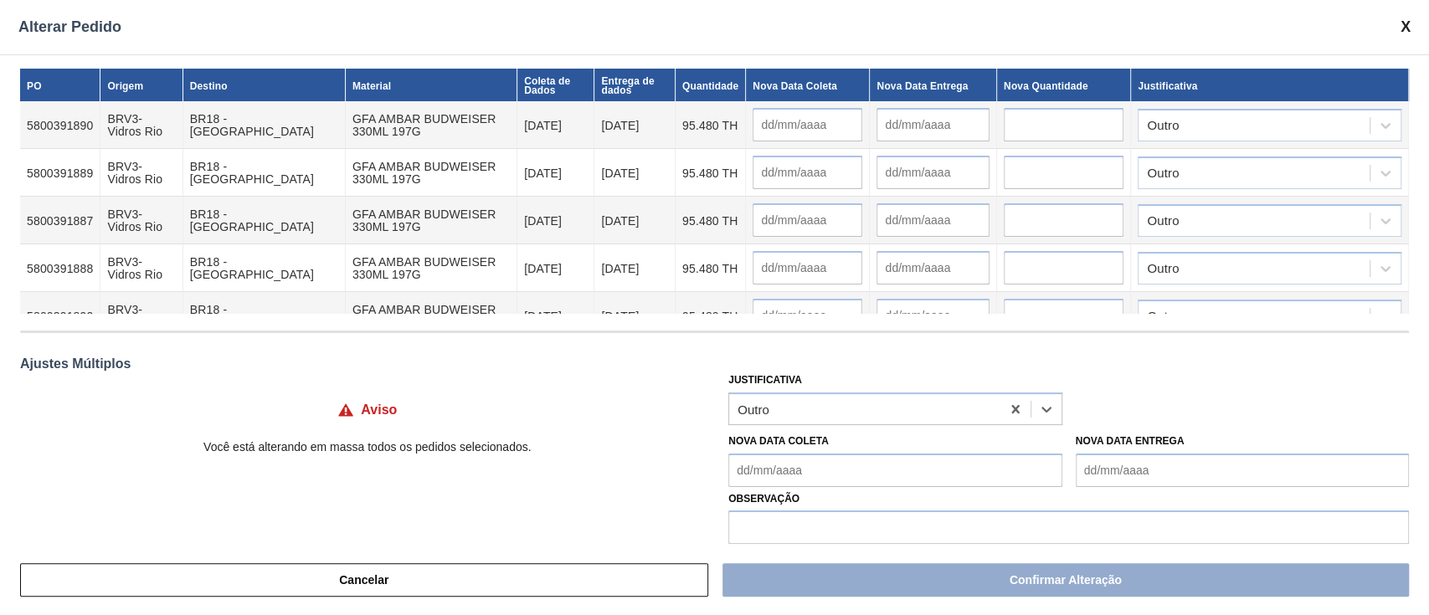
click at [811, 460] on Coleta "Nova Data Coleta" at bounding box center [894, 470] width 333 height 33
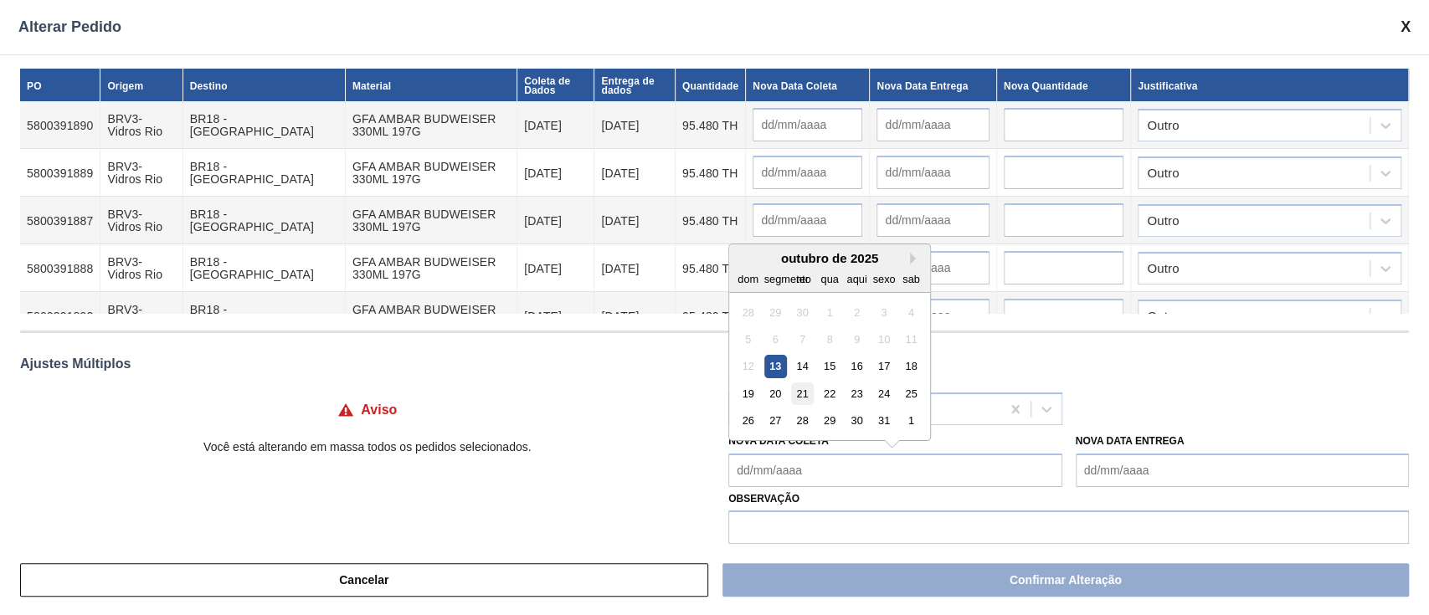
click at [798, 393] on font "21" at bounding box center [803, 394] width 12 height 13
type Coleta "[DATE]"
type input "[DATE]"
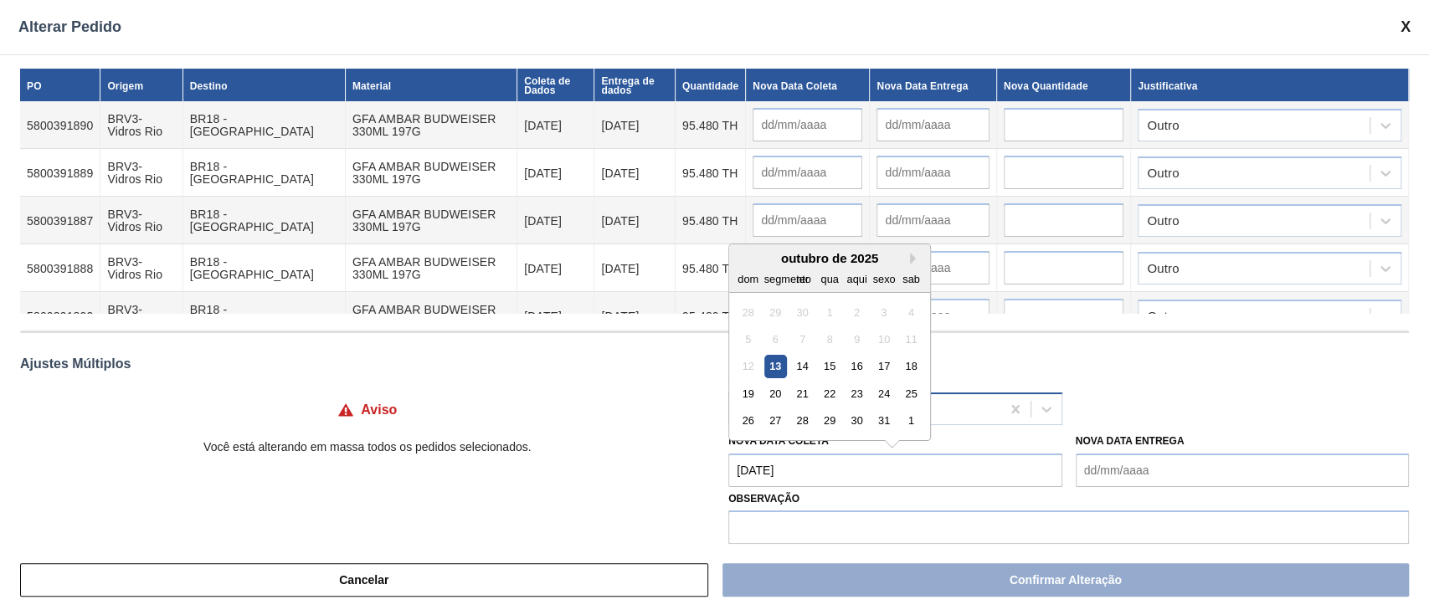
type input "[DATE]"
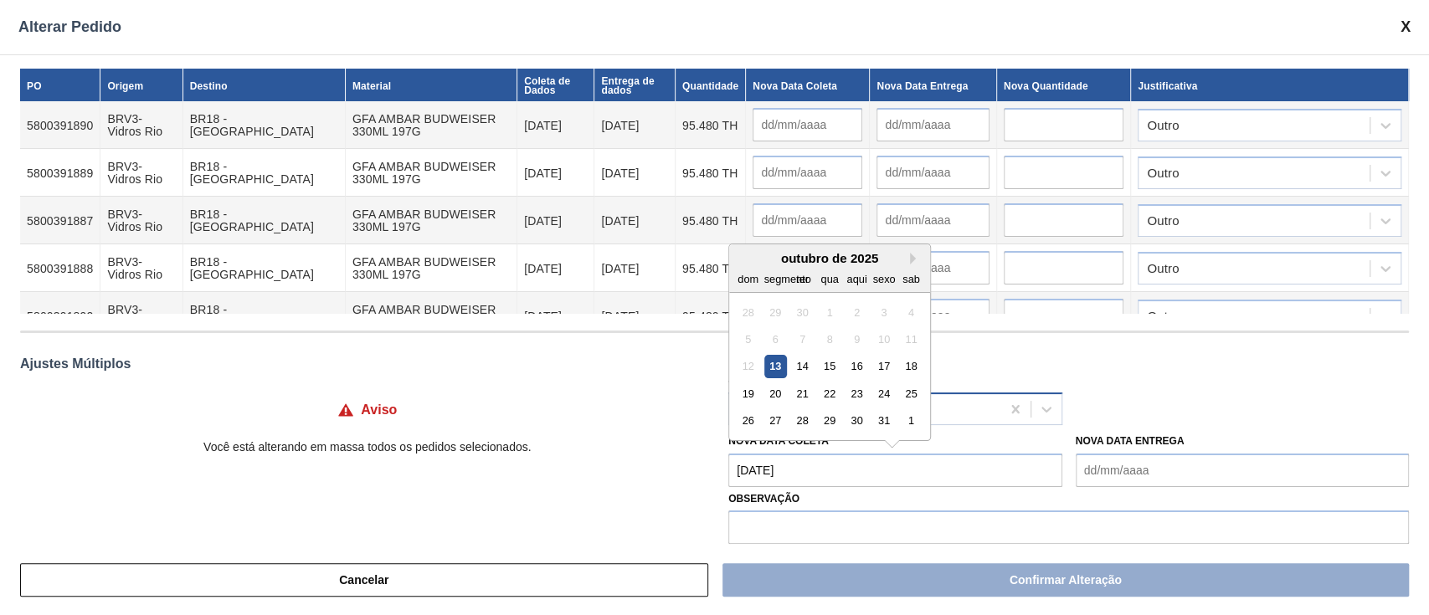
type input "[DATE]"
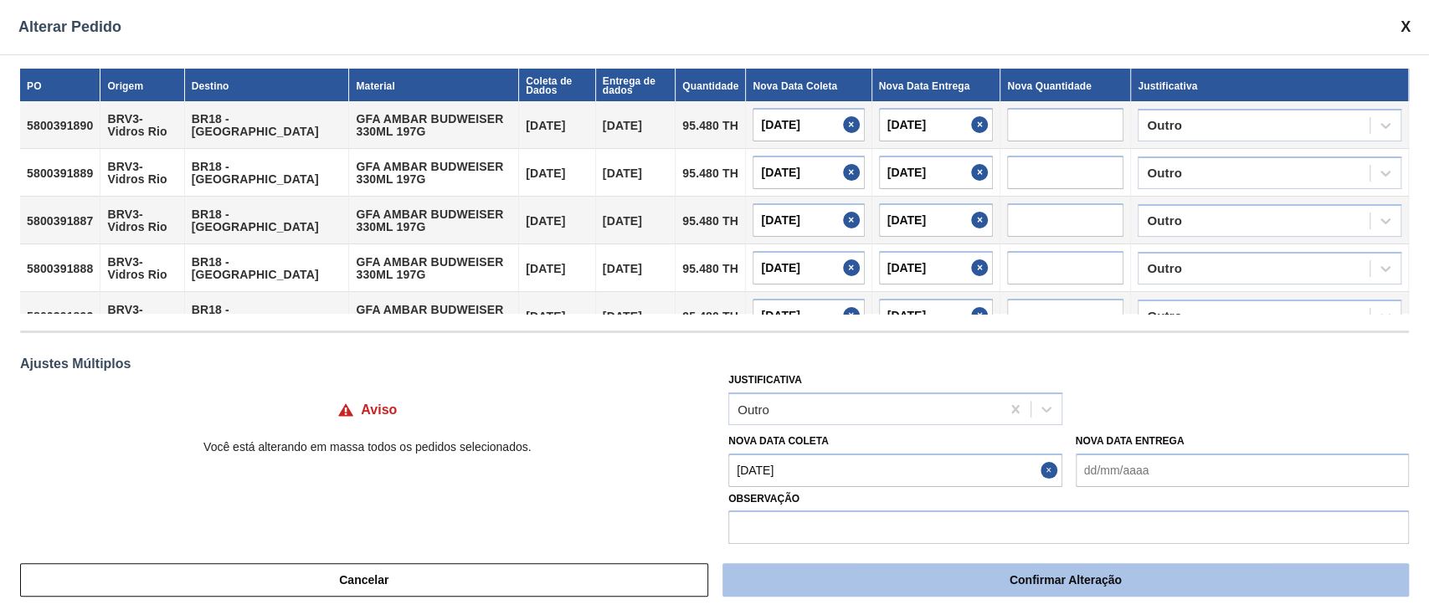
click at [971, 460] on button "Confirmar Alteração" at bounding box center [1065, 579] width 686 height 33
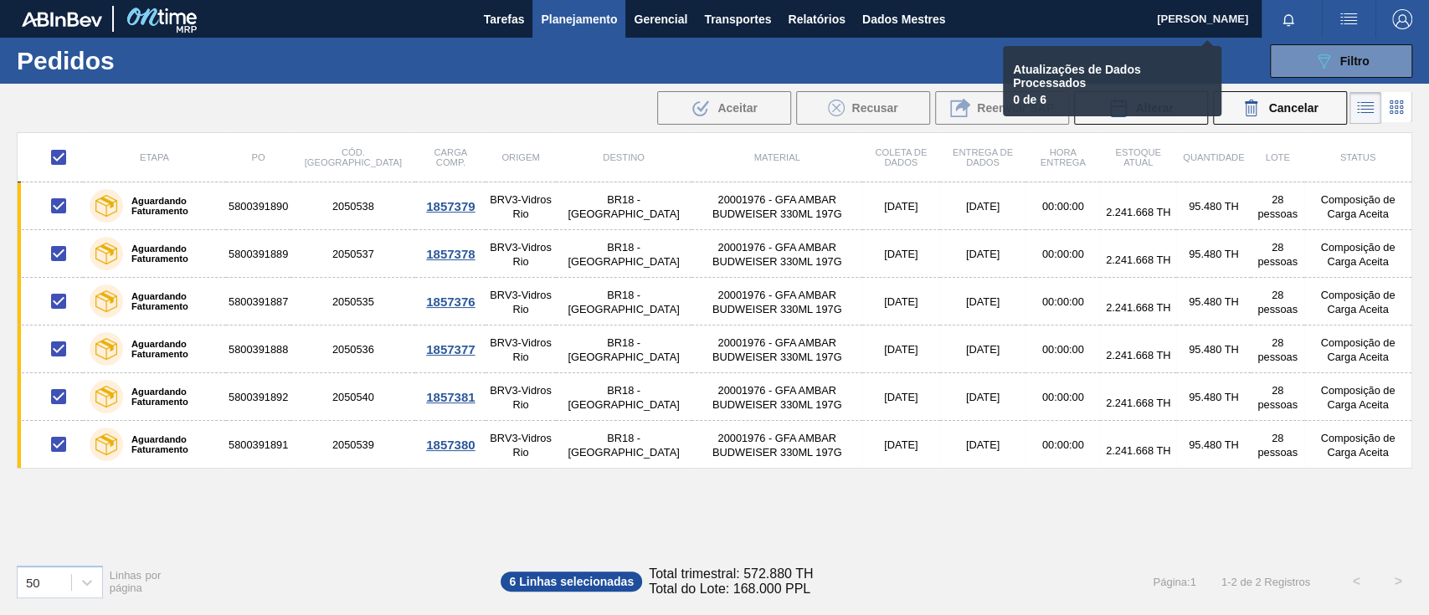
checkbox input "false"
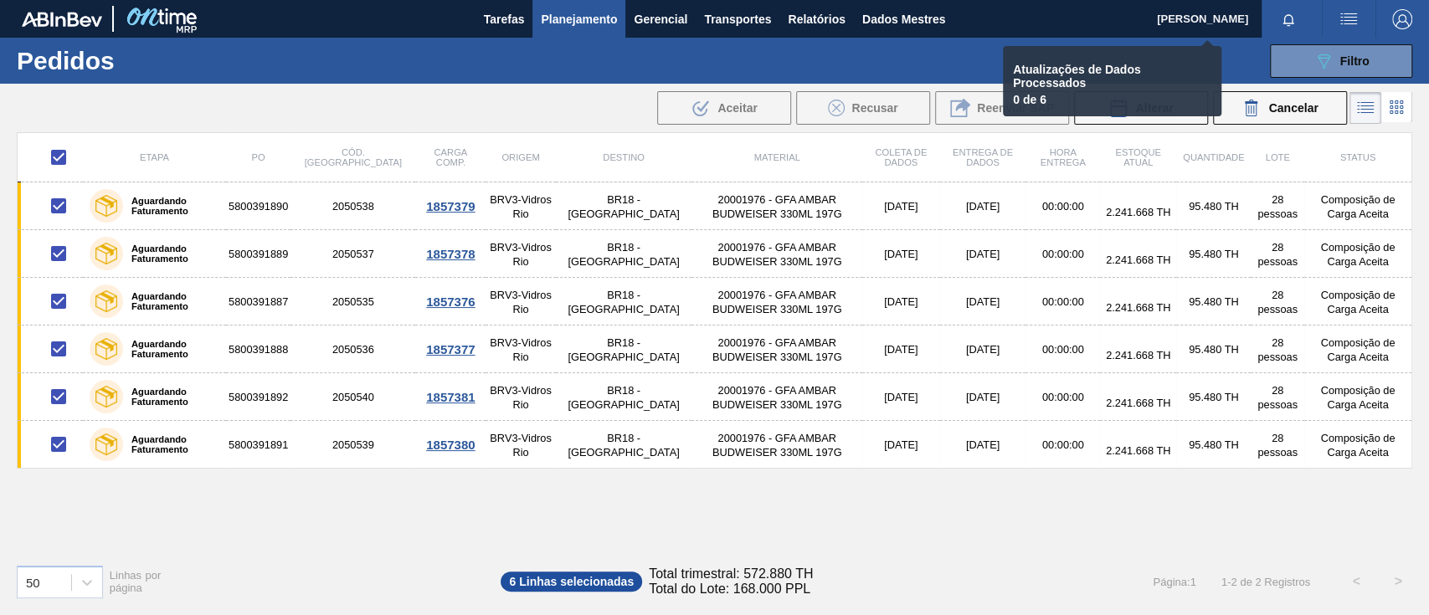
checkbox input "false"
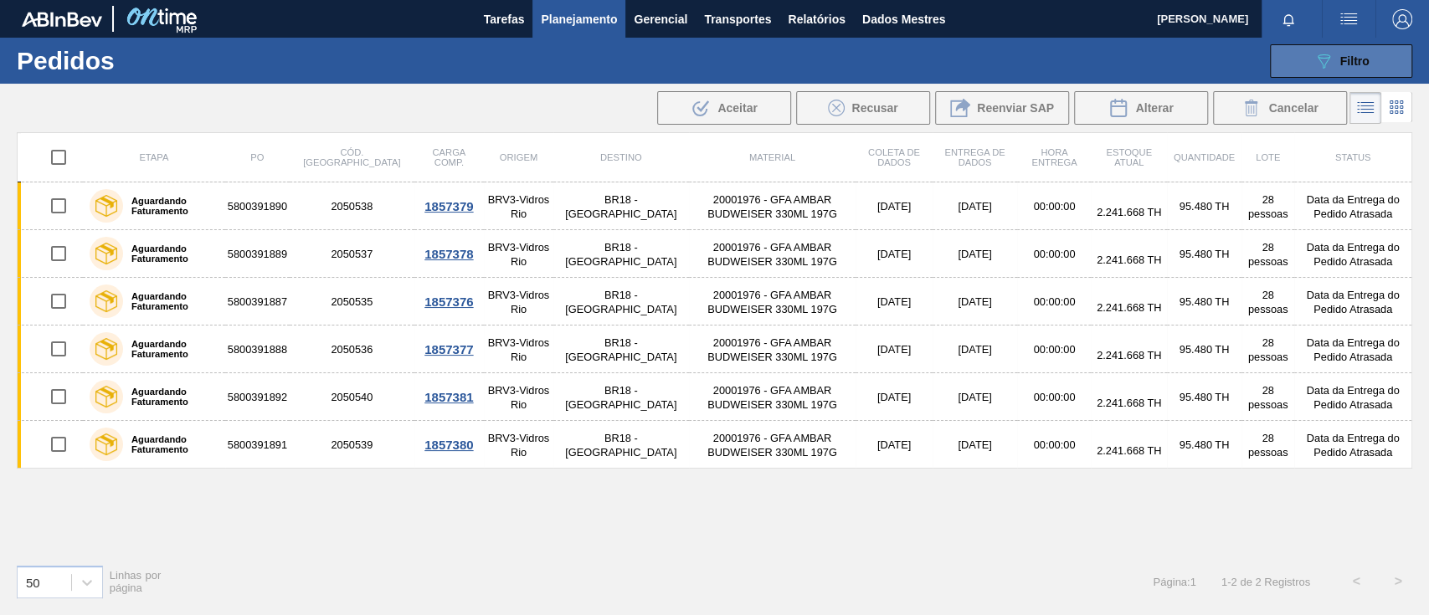
click at [1071, 60] on button "089F7B8B-B2A5-4AFE-B5C0-19BA573D28AC Filtro" at bounding box center [1341, 60] width 142 height 33
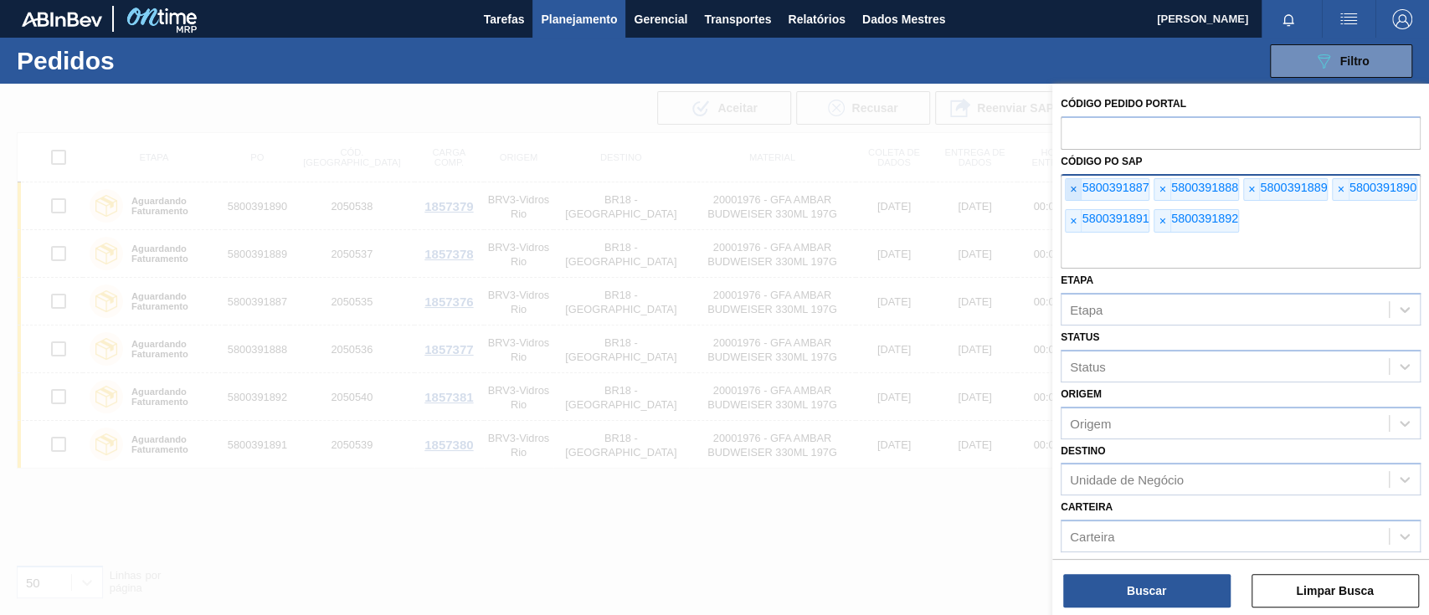
click at [1071, 182] on font "×" at bounding box center [1073, 188] width 7 height 13
click at [1071, 183] on font "×" at bounding box center [1073, 188] width 7 height 13
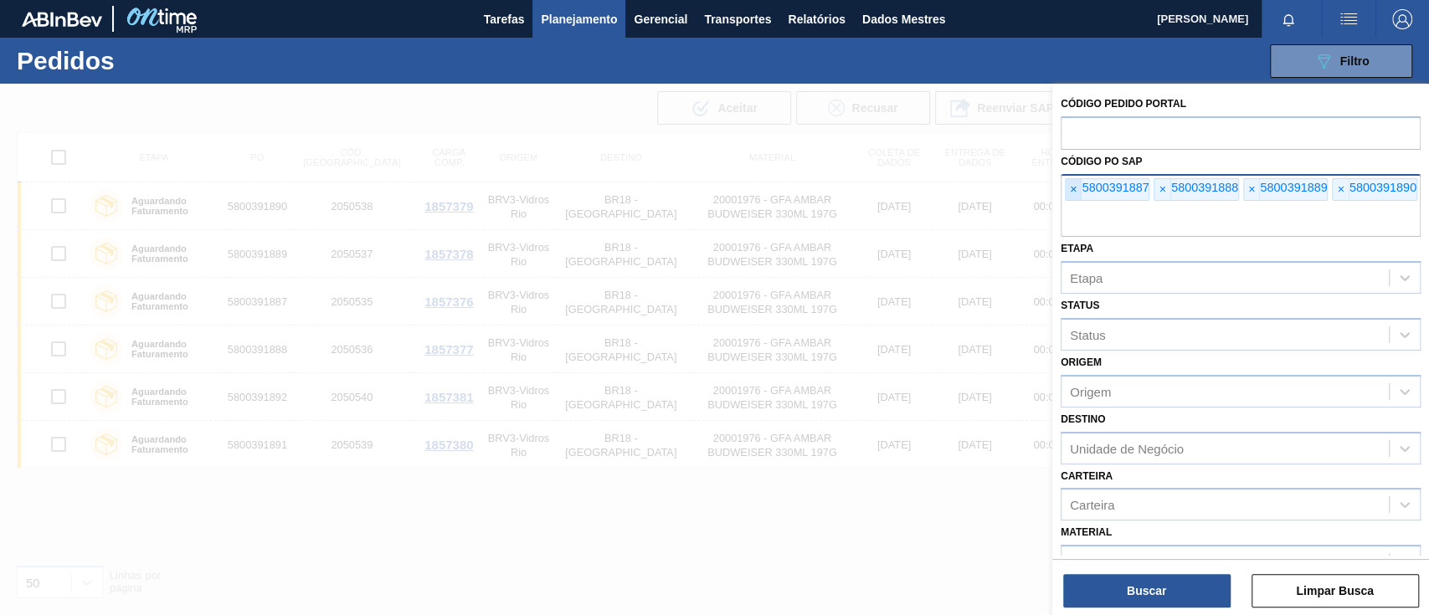
click at [1071, 186] on font "×" at bounding box center [1073, 188] width 7 height 13
click at [1071, 187] on font "×" at bounding box center [1073, 188] width 7 height 13
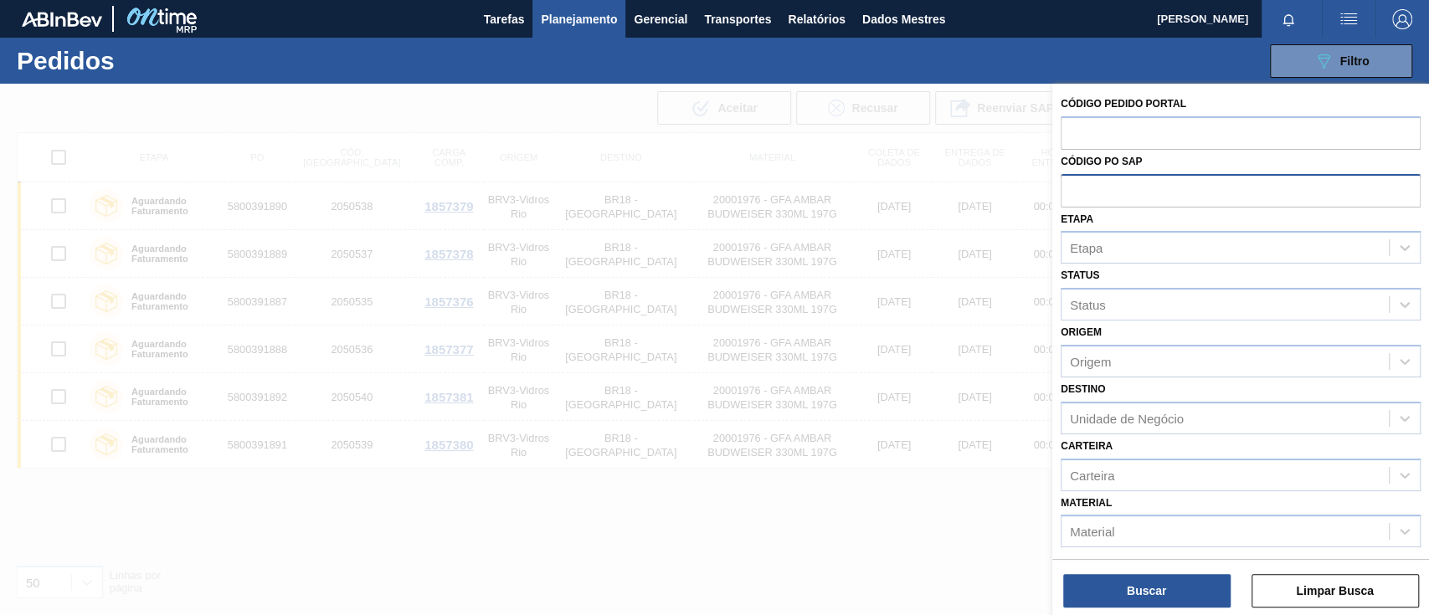
paste input "5800391874"
type input "5800391874"
click at [1071, 460] on button "Buscar" at bounding box center [1146, 590] width 167 height 33
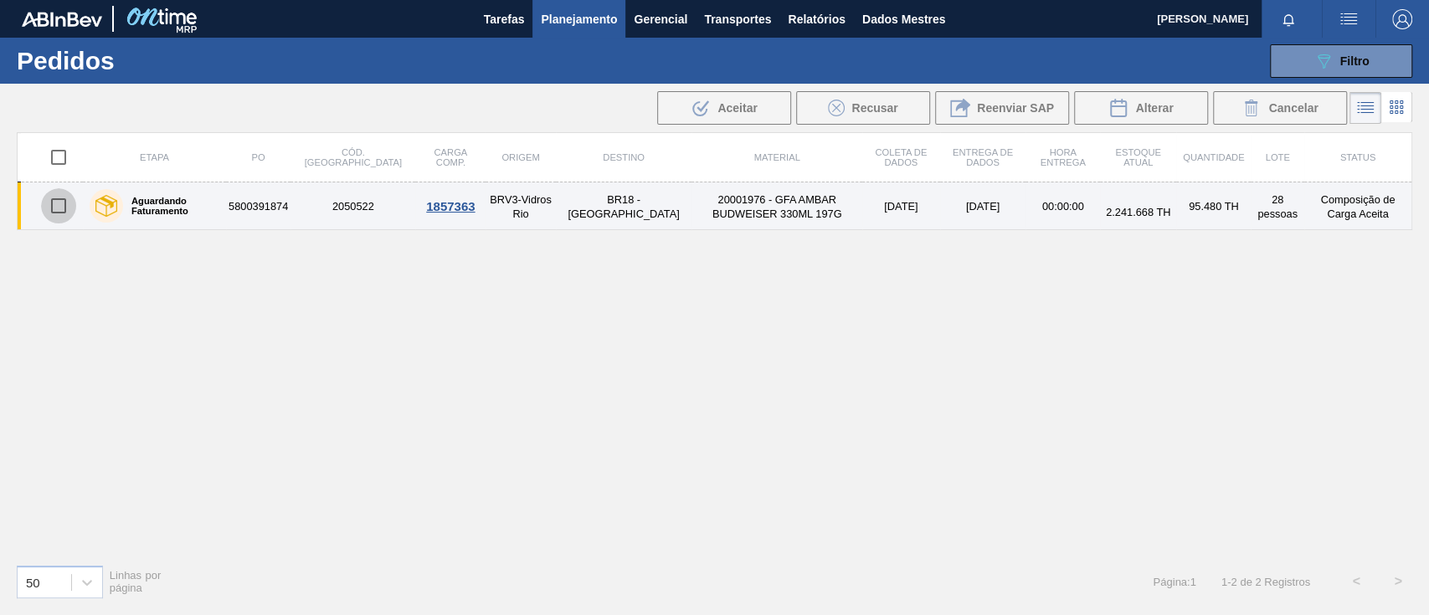
click at [54, 208] on input "checkbox" at bounding box center [58, 205] width 35 height 35
checkbox input "true"
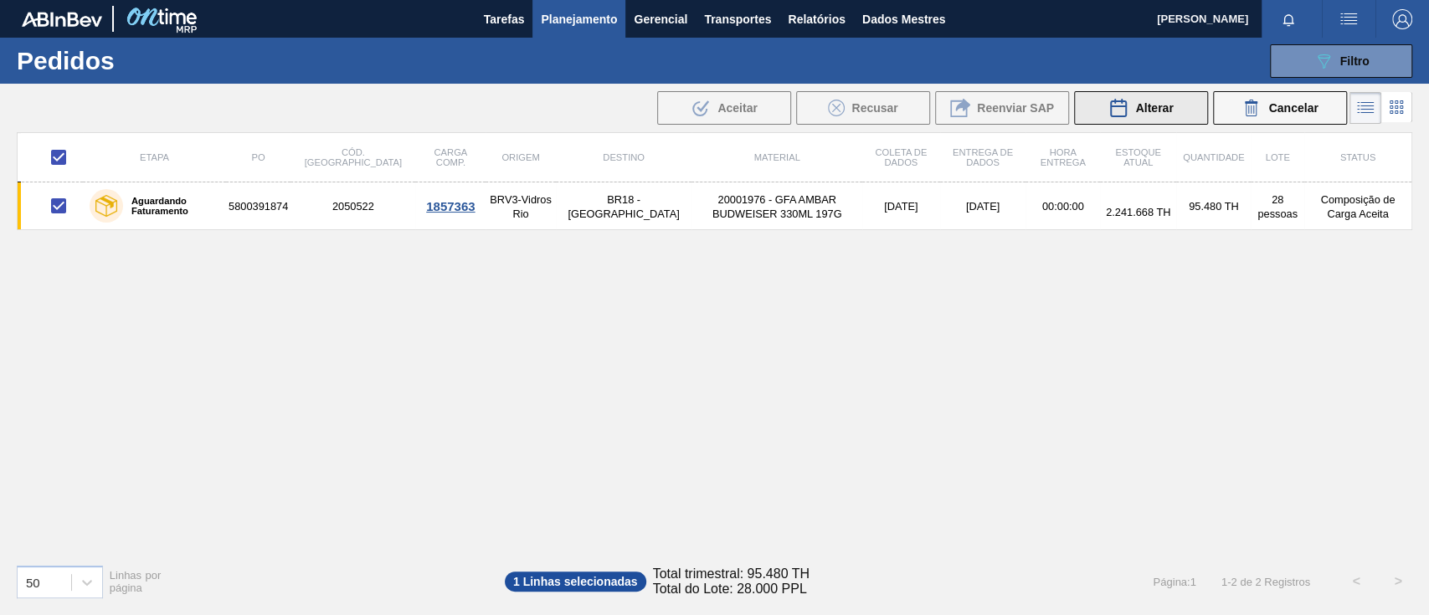
click at [1071, 109] on font "Alterar" at bounding box center [1154, 107] width 38 height 13
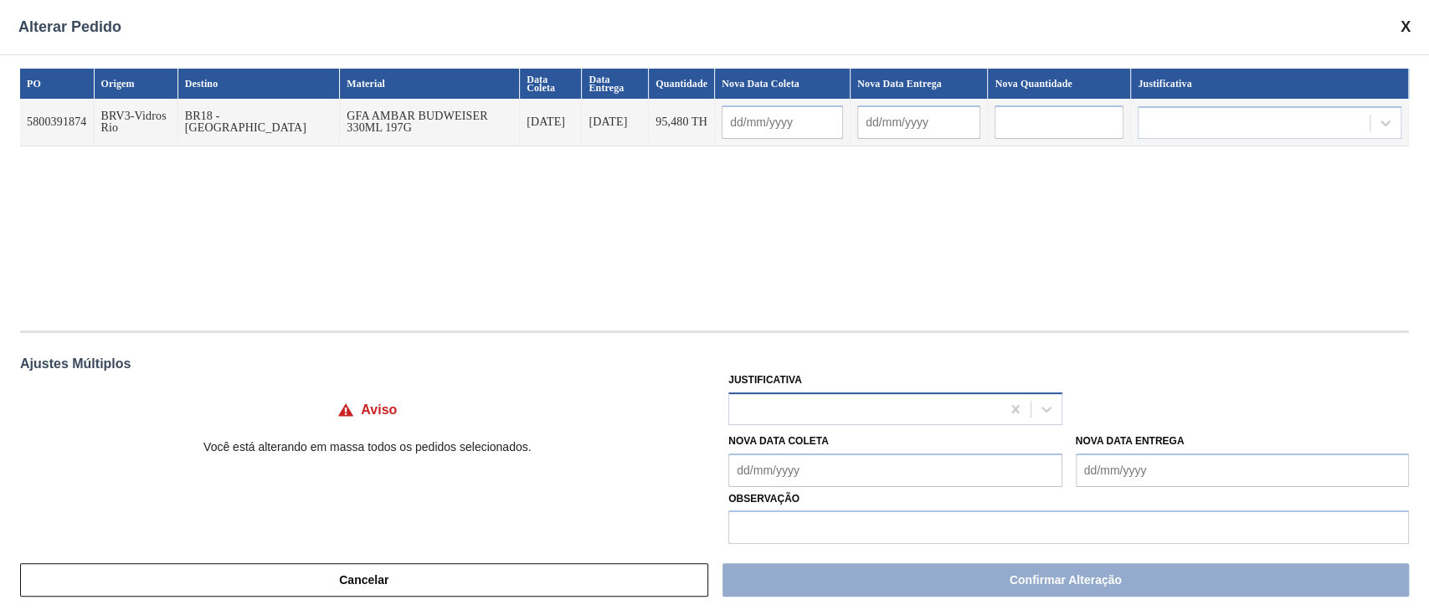
click at [797, 405] on div at bounding box center [864, 409] width 270 height 24
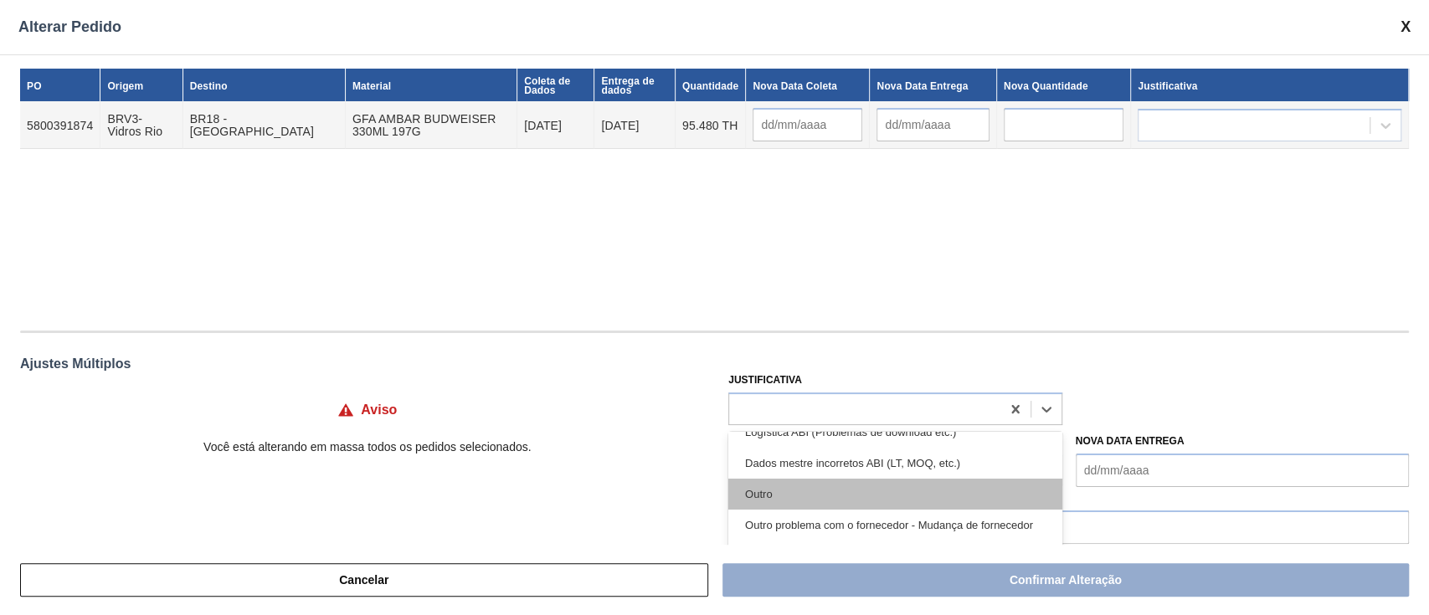
click at [813, 460] on div "Outro" at bounding box center [894, 494] width 333 height 31
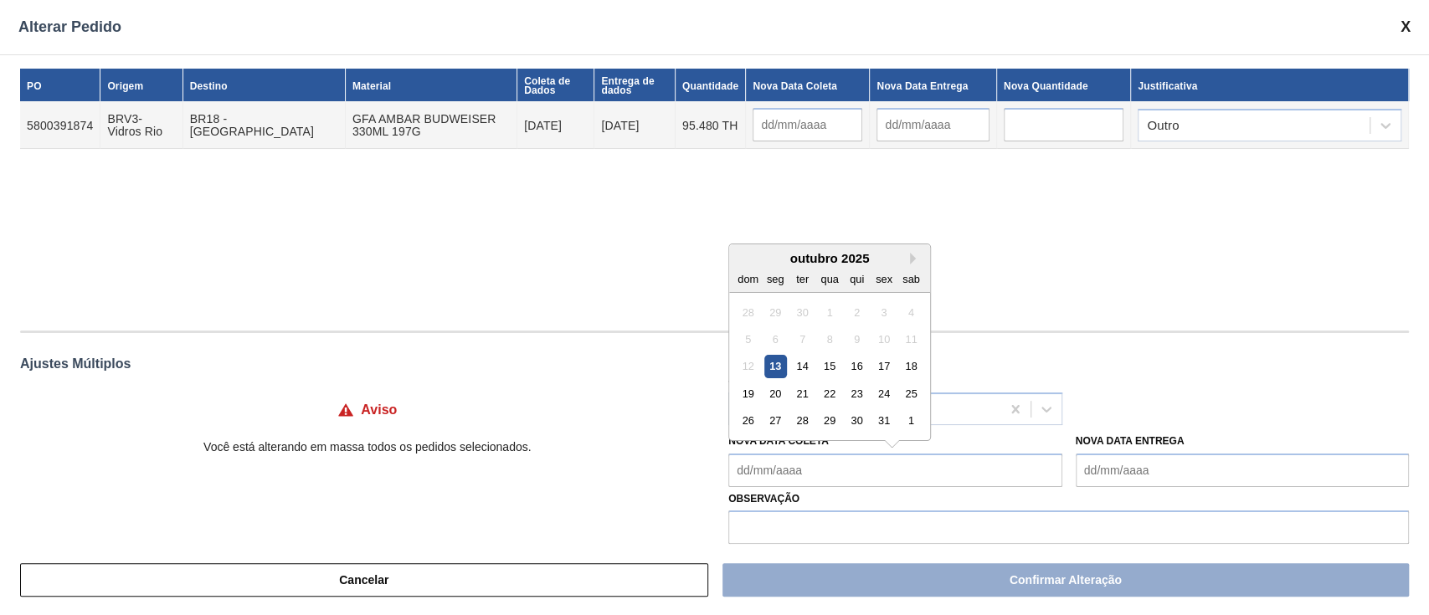
click at [828, 460] on Coleta "Nova Data Coleta" at bounding box center [894, 470] width 333 height 33
click at [828, 392] on font "22" at bounding box center [830, 394] width 12 height 13
type Coleta "[DATE]"
type input "[DATE]"
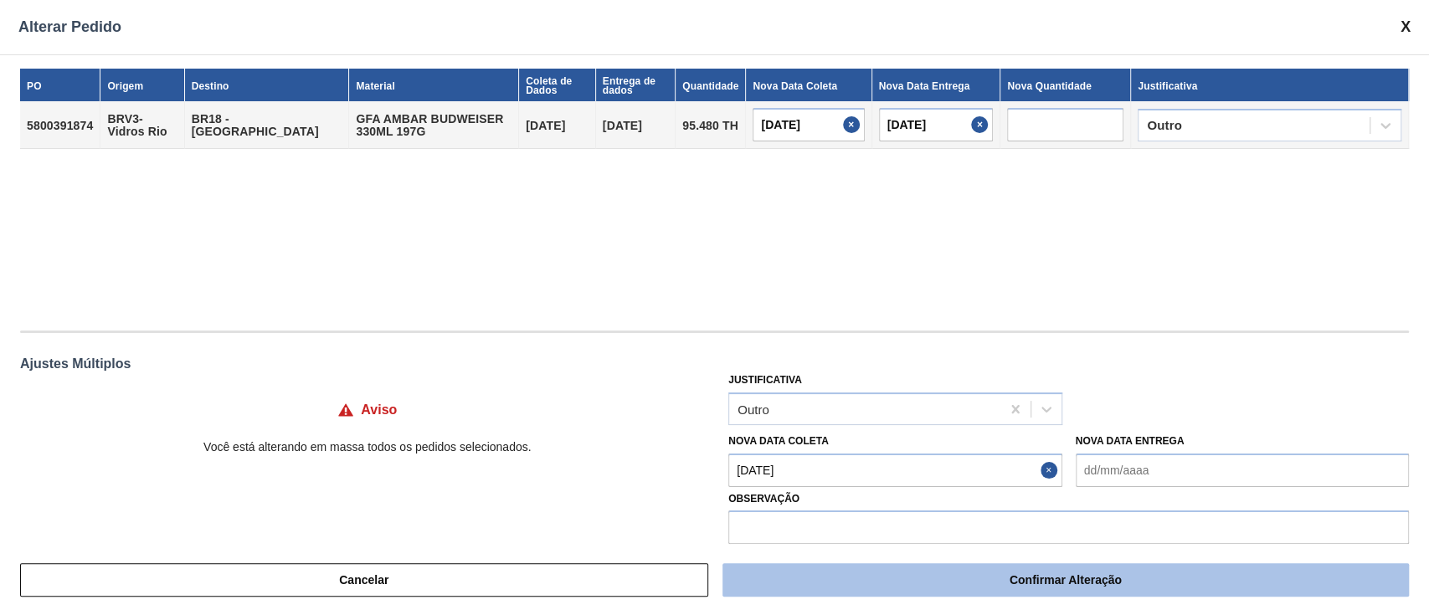
click at [935, 460] on button "Confirmar Alteração" at bounding box center [1065, 579] width 686 height 33
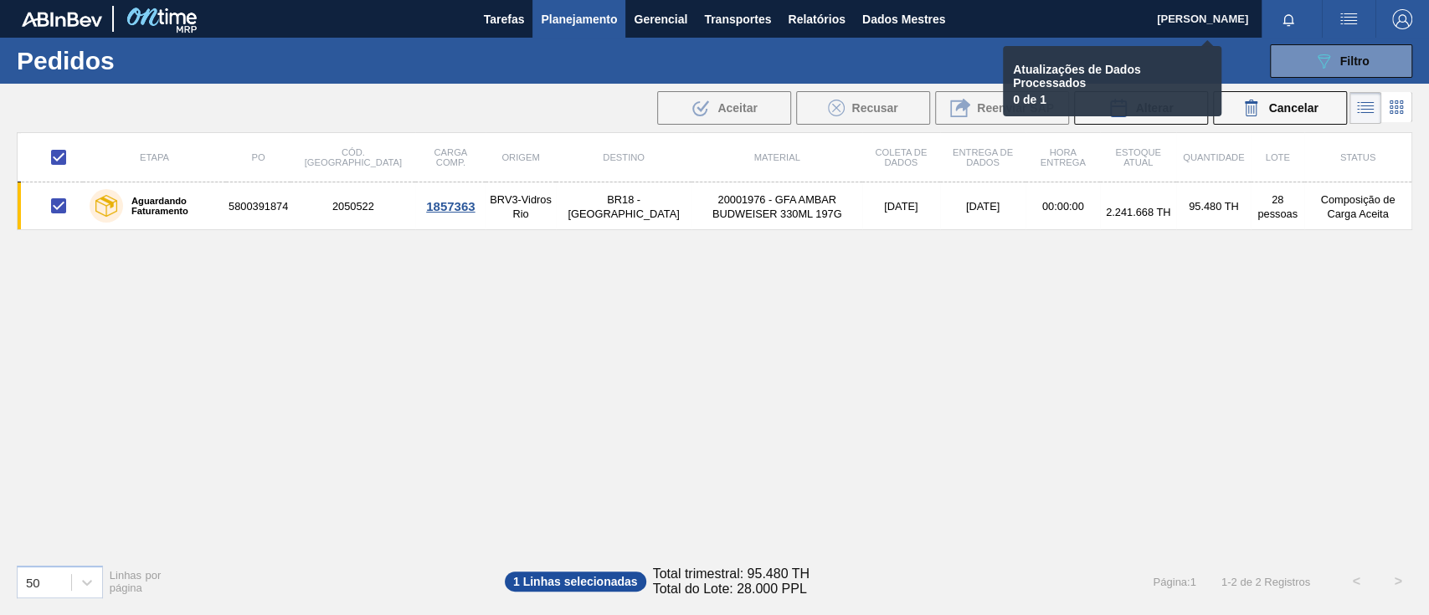
checkbox input "false"
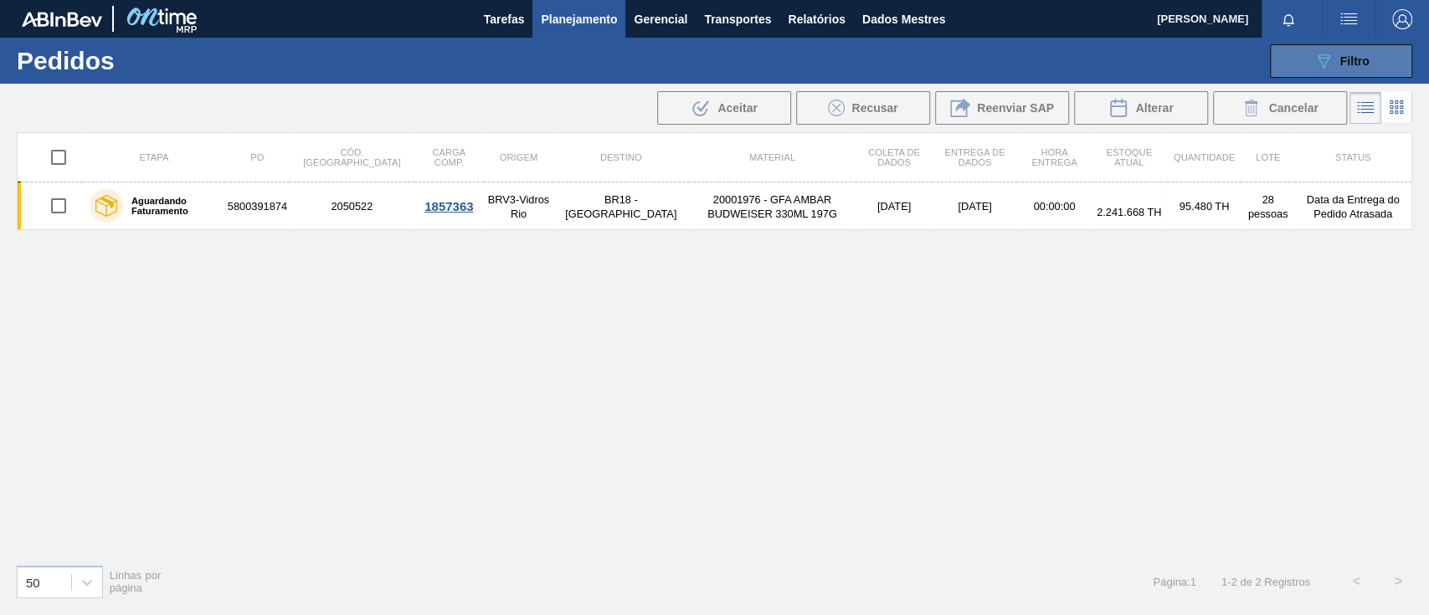
click at [1071, 62] on font "Filtro" at bounding box center [1354, 60] width 29 height 13
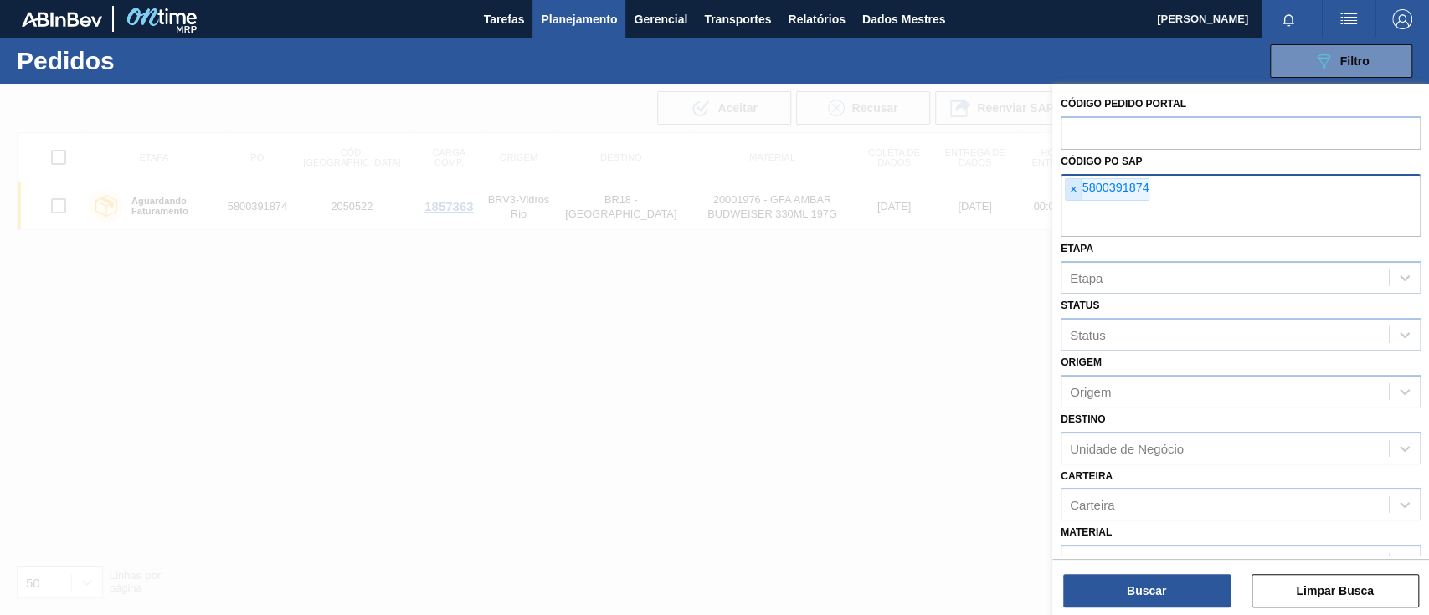
click at [1068, 195] on span "×" at bounding box center [1073, 190] width 16 height 22
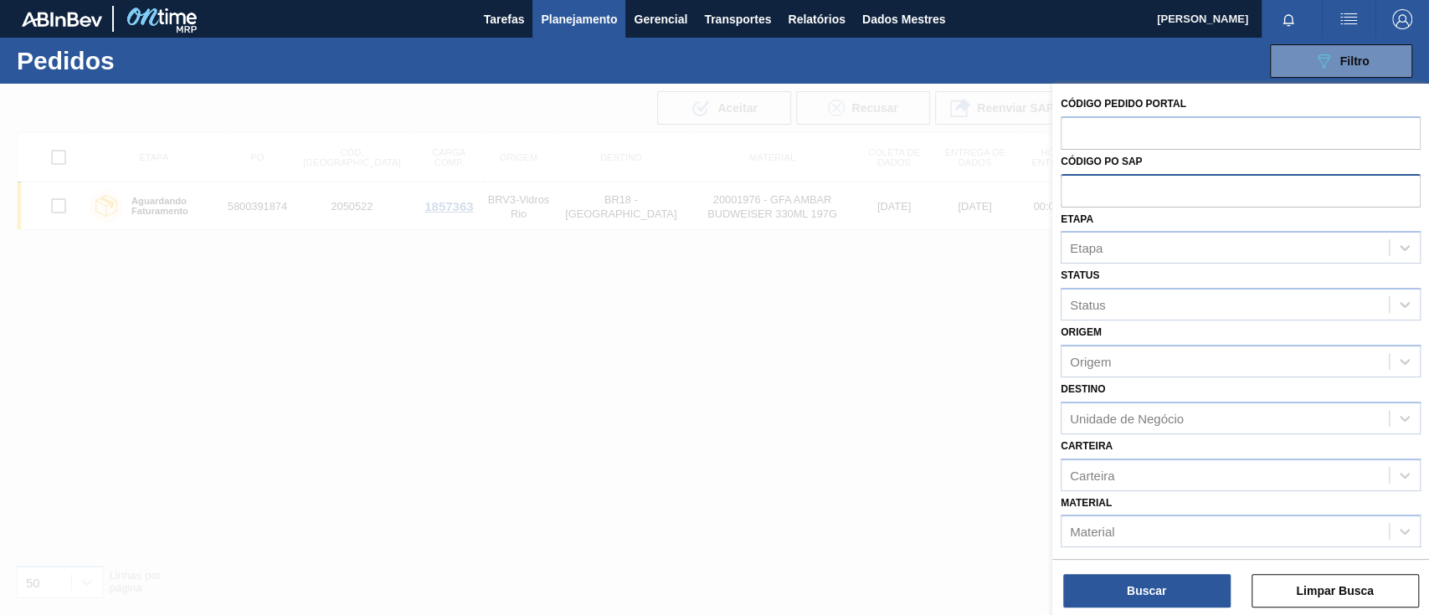
paste input "text"
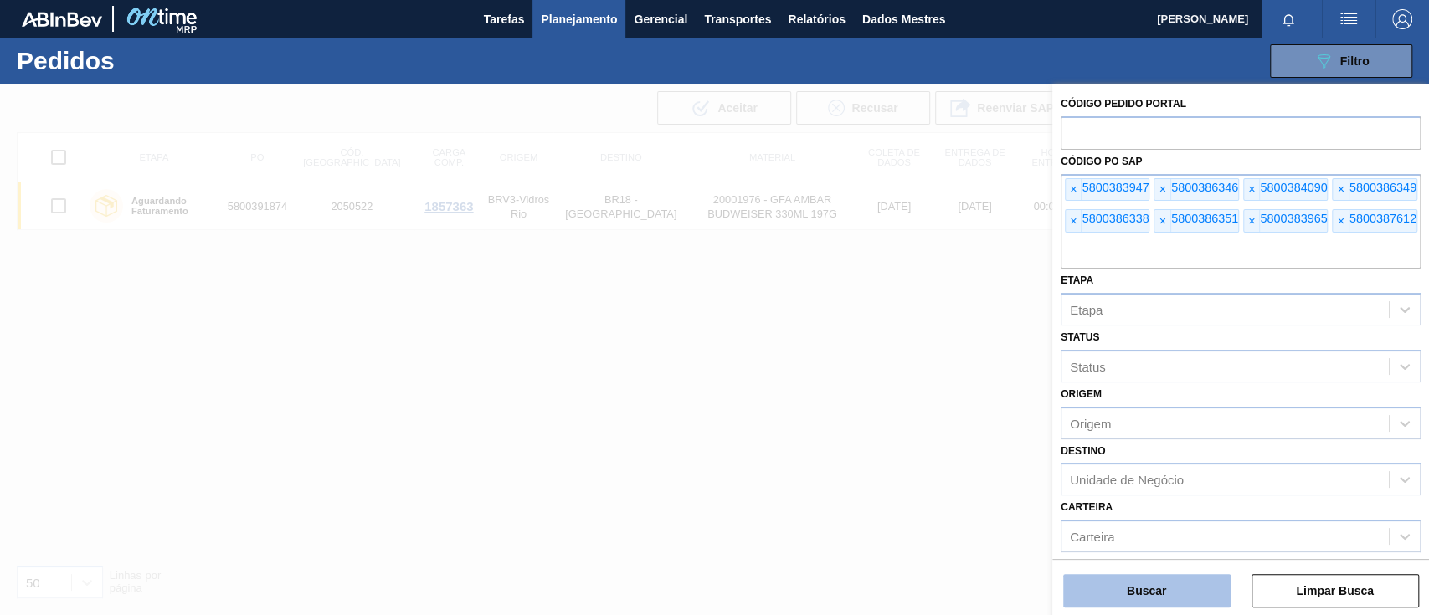
click at [1071, 460] on font "Buscar" at bounding box center [1146, 590] width 39 height 13
